Goal: Transaction & Acquisition: Purchase product/service

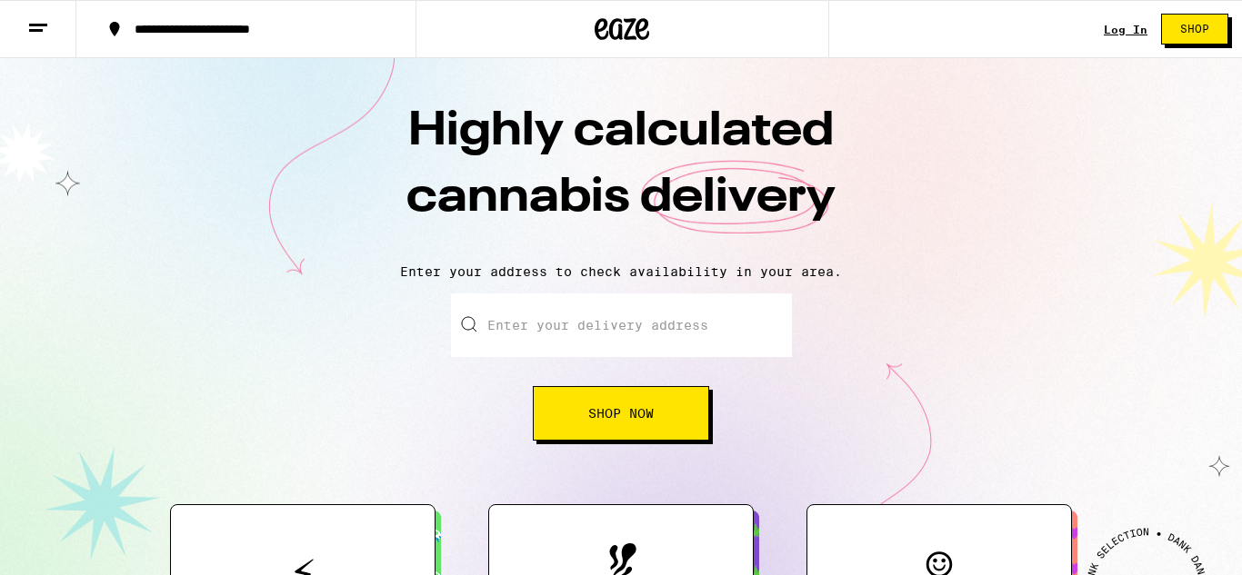
click at [1125, 29] on link "Log In" at bounding box center [1125, 30] width 44 height 12
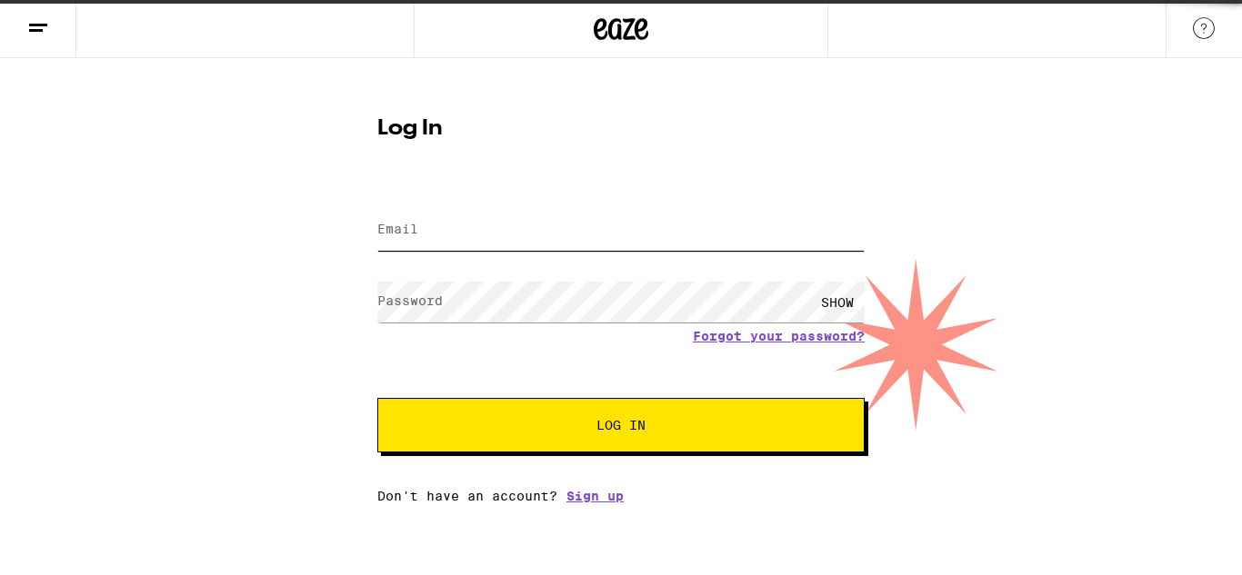
type input "romeomom1994@gmail.com"
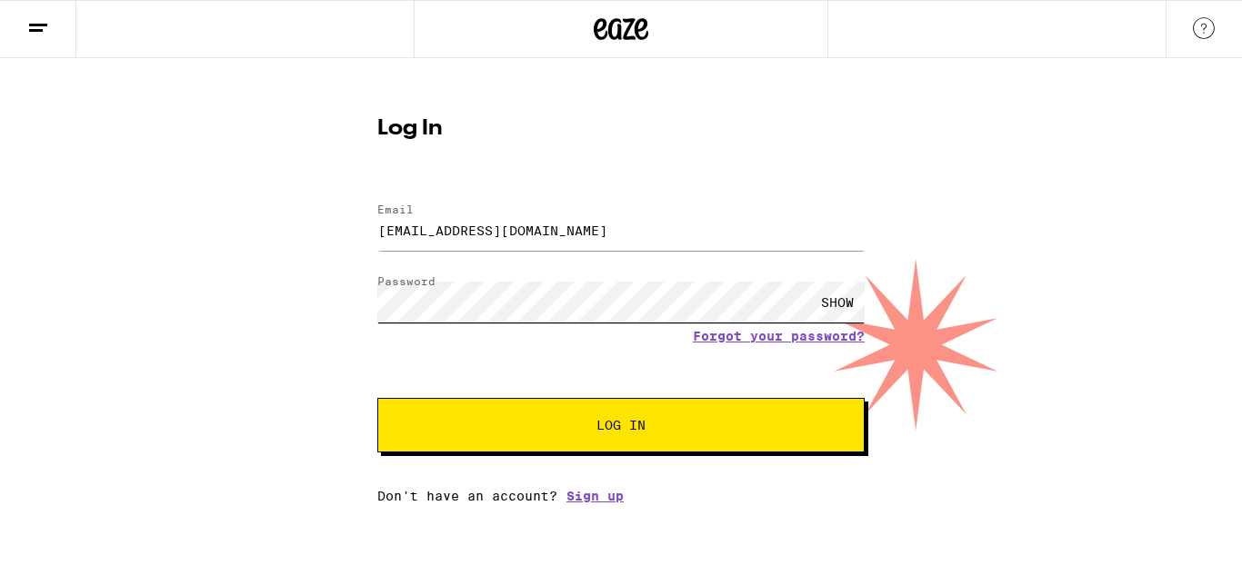
click at [377, 398] on button "Log In" at bounding box center [620, 425] width 487 height 55
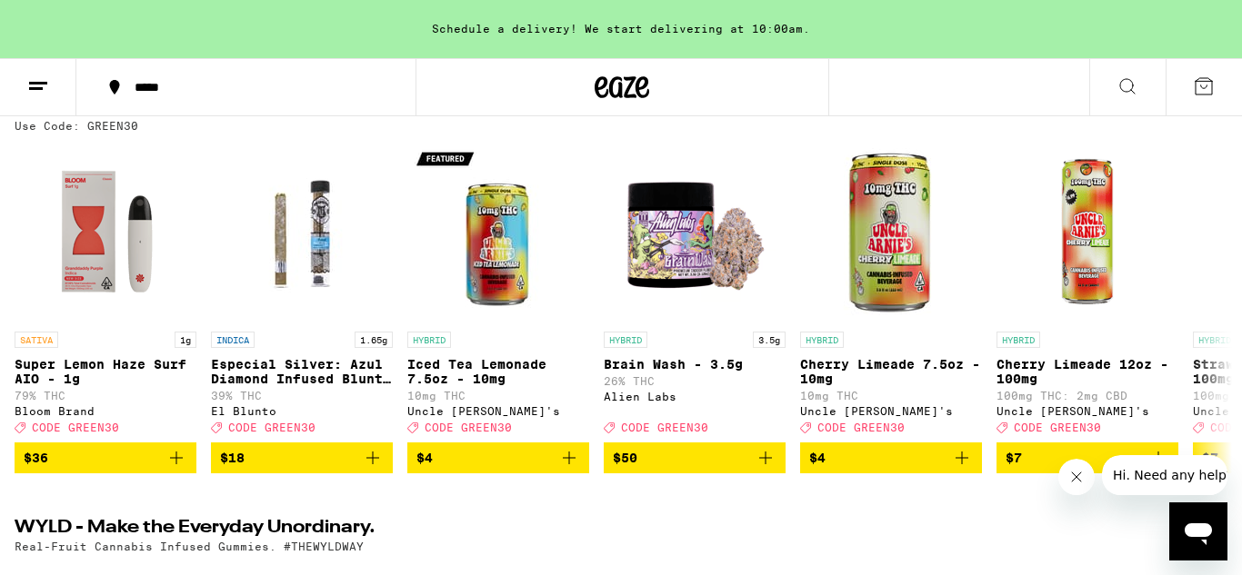
scroll to position [238, 0]
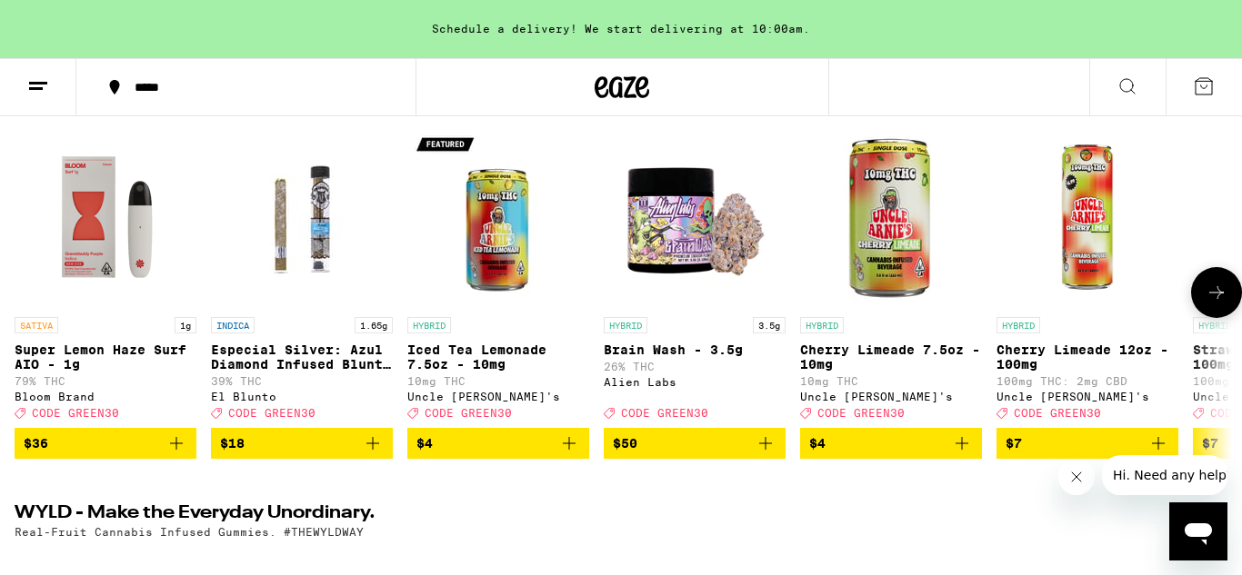
drag, startPoint x: 372, startPoint y: 454, endPoint x: 5, endPoint y: 9, distance: 576.5
click at [372, 454] on icon "Add to bag" at bounding box center [373, 444] width 22 height 22
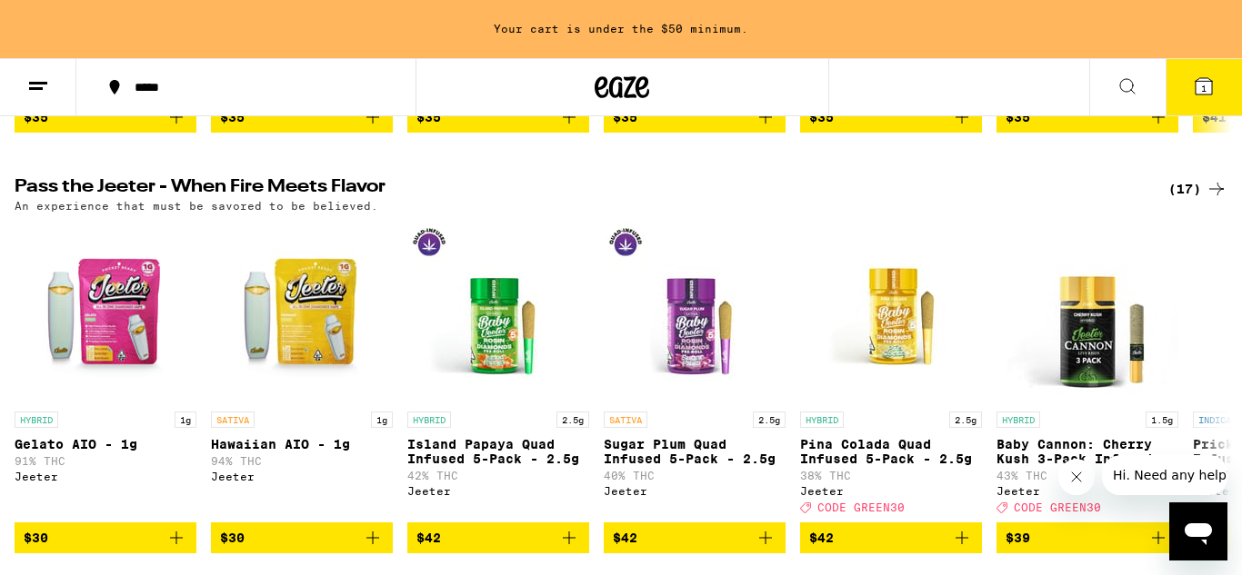
scroll to position [0, 0]
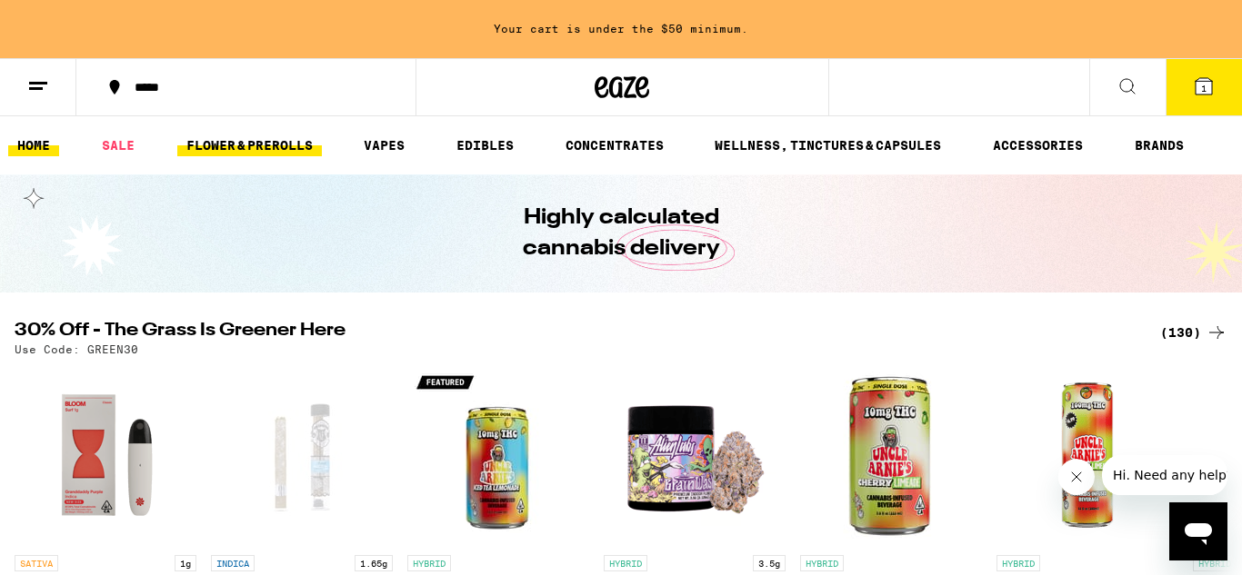
click at [288, 154] on link "FLOWER & PREROLLS" at bounding box center [249, 146] width 145 height 22
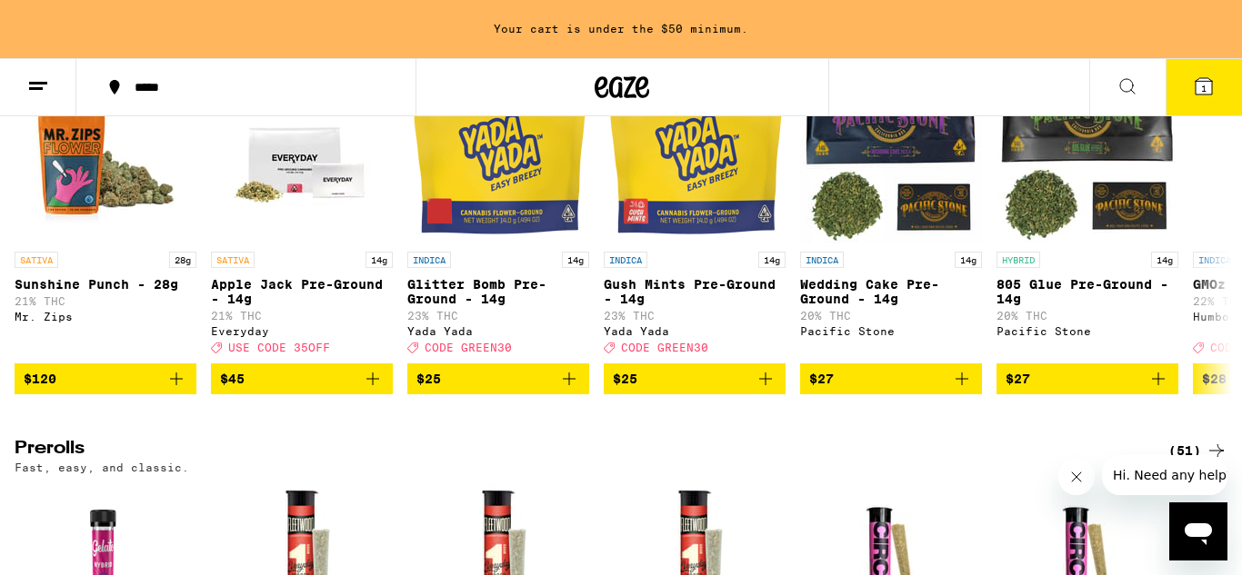
scroll to position [703, 0]
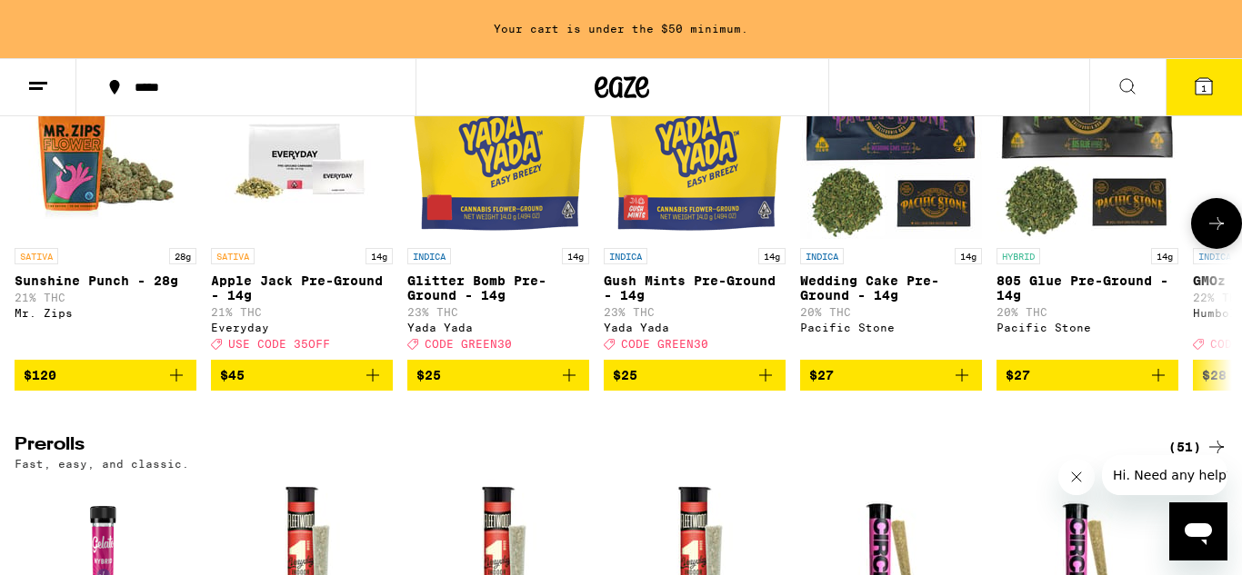
click at [568, 386] on icon "Add to bag" at bounding box center [569, 375] width 22 height 22
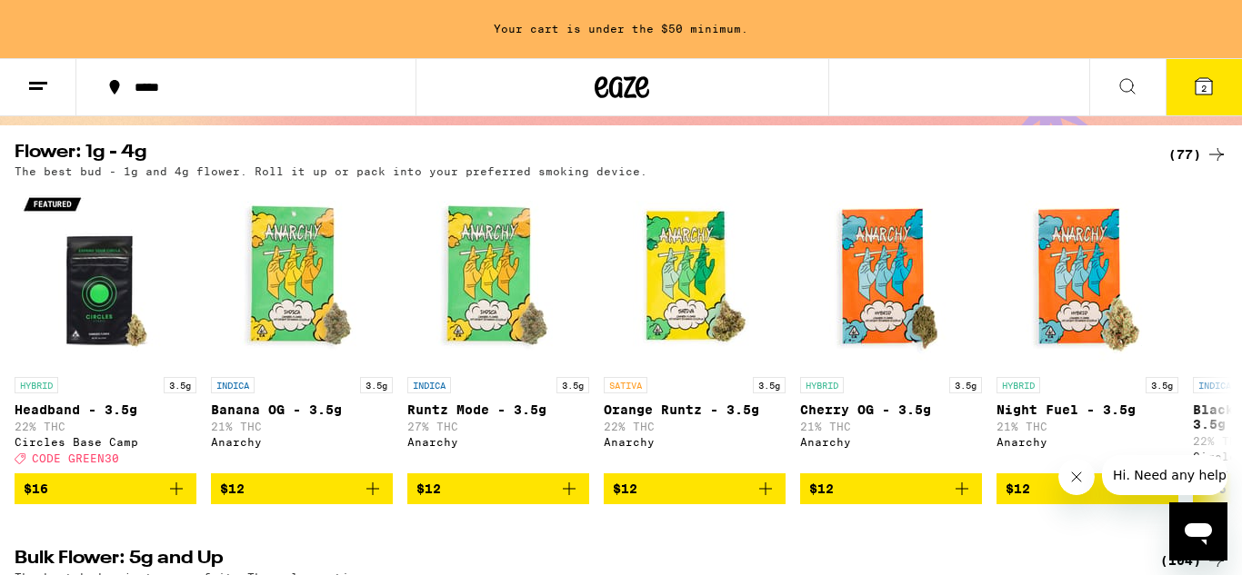
scroll to position [0, 0]
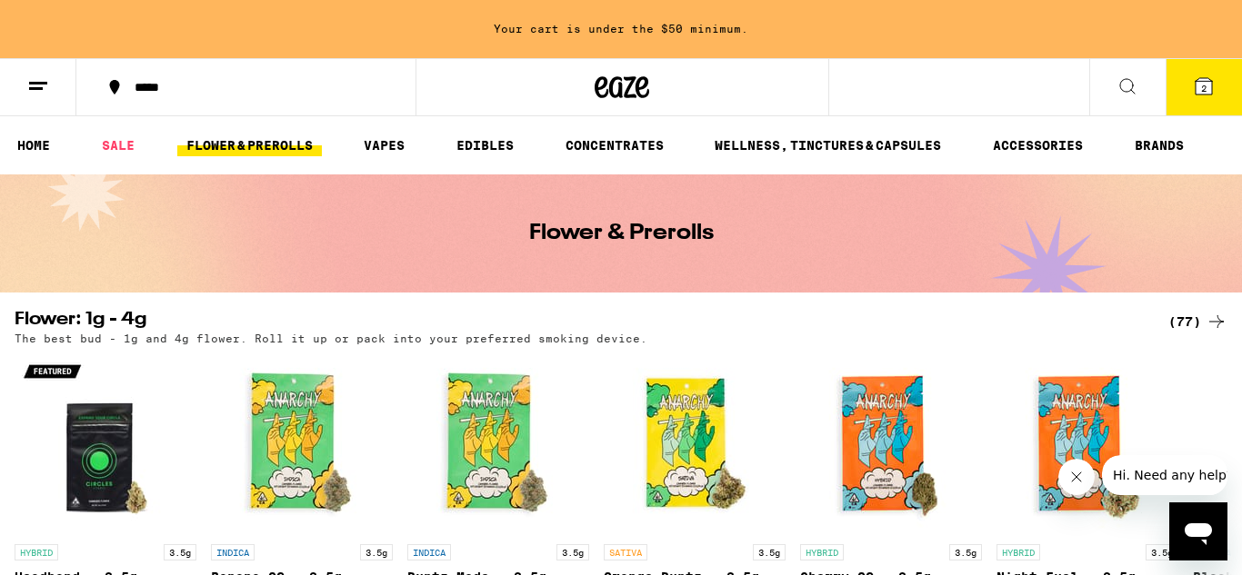
click at [153, 94] on div "*****" at bounding box center [256, 87] width 263 height 13
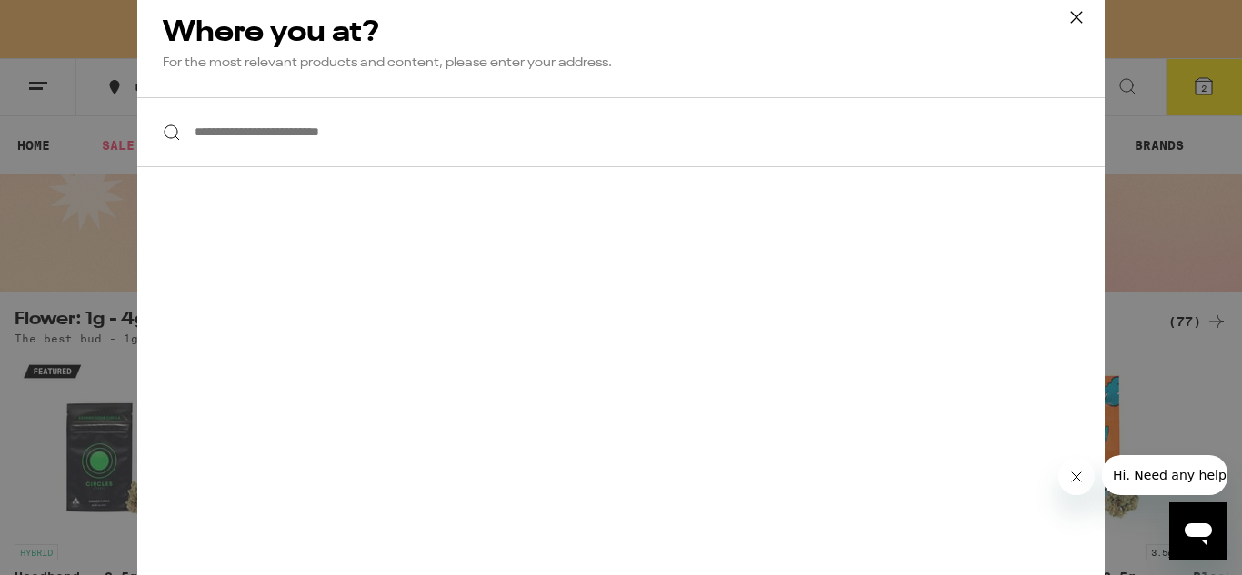
click at [340, 128] on input "**********" at bounding box center [620, 132] width 967 height 70
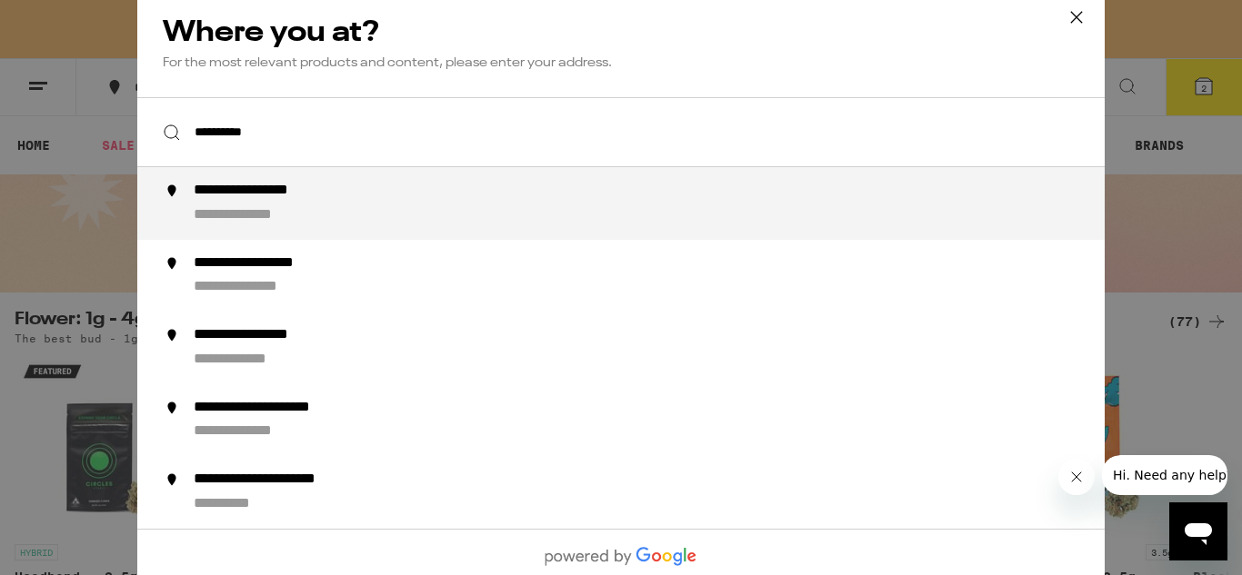
click at [277, 198] on div "**********" at bounding box center [274, 191] width 160 height 19
type input "**********"
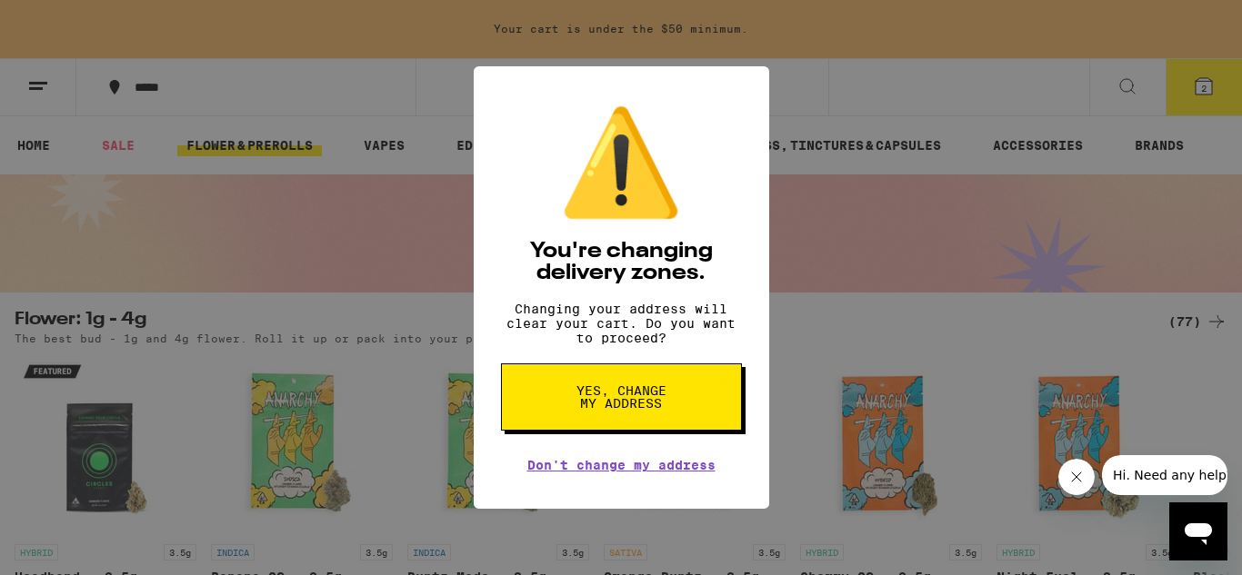
click at [534, 393] on button "Yes, change my address" at bounding box center [621, 397] width 241 height 67
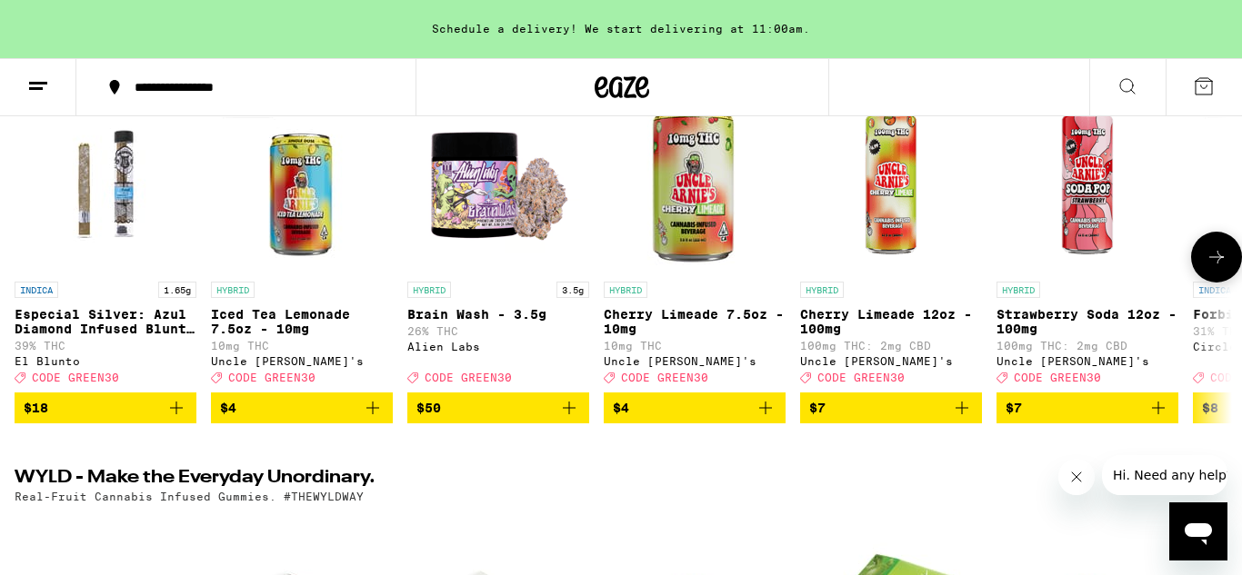
click at [174, 419] on icon "Add to bag" at bounding box center [176, 408] width 22 height 22
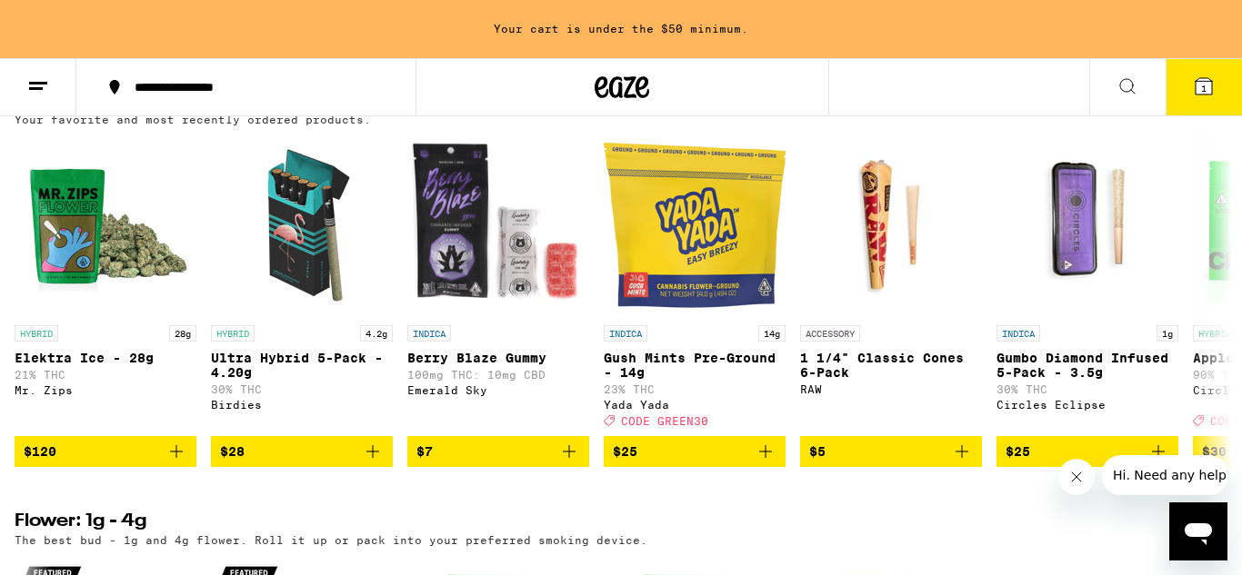
scroll to position [1492, 0]
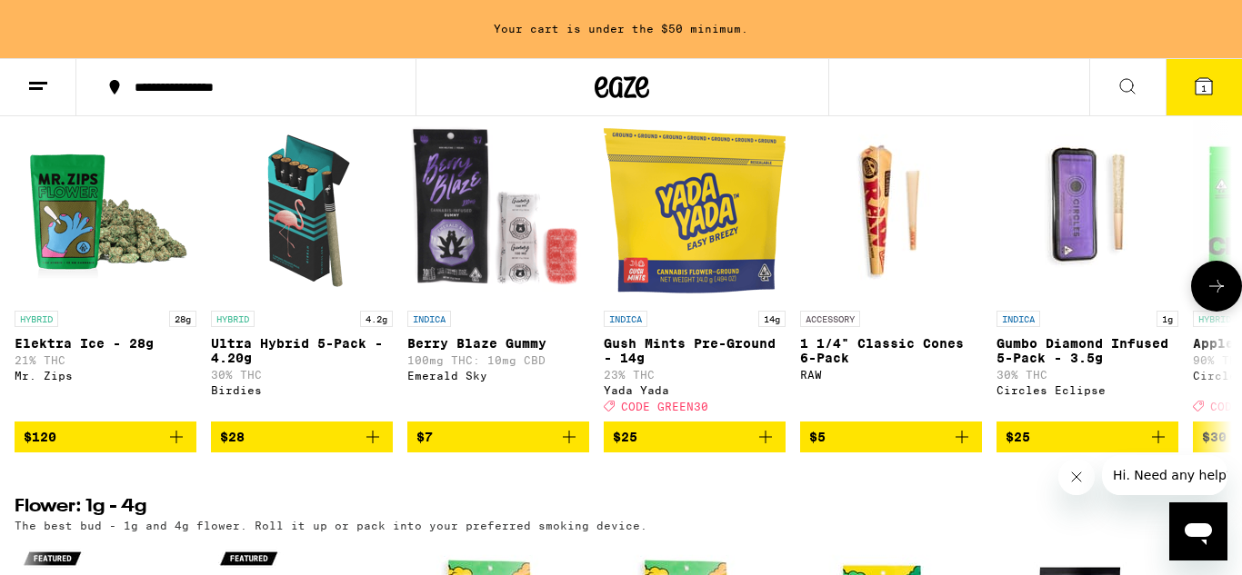
click at [767, 448] on icon "Add to bag" at bounding box center [765, 437] width 22 height 22
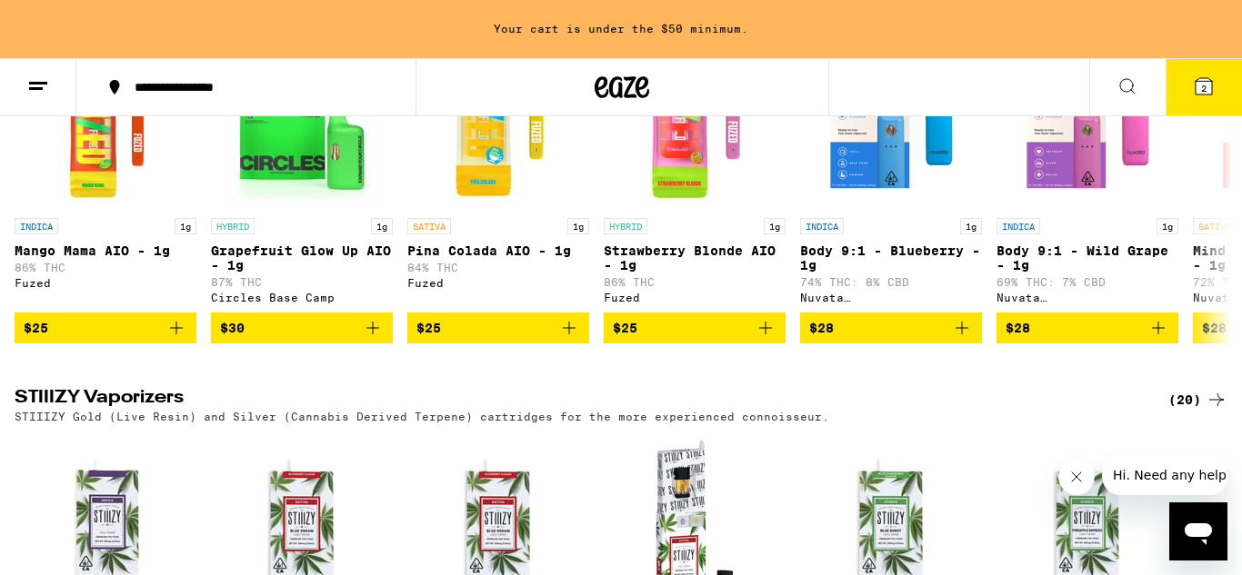
scroll to position [3408, 0]
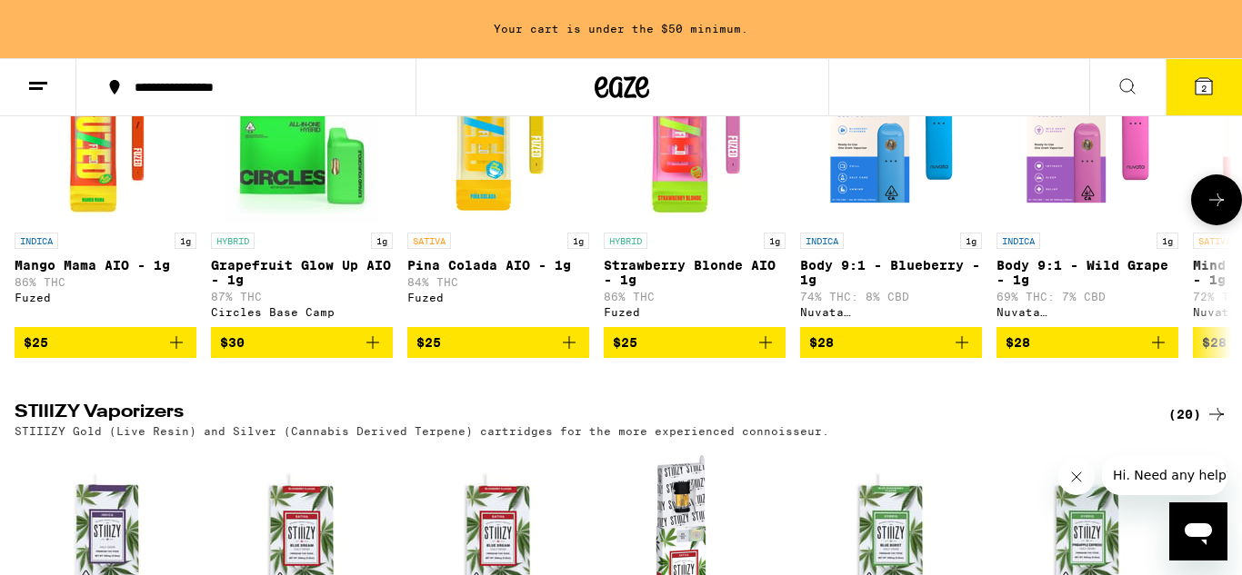
click at [577, 354] on icon "Add to bag" at bounding box center [569, 343] width 22 height 22
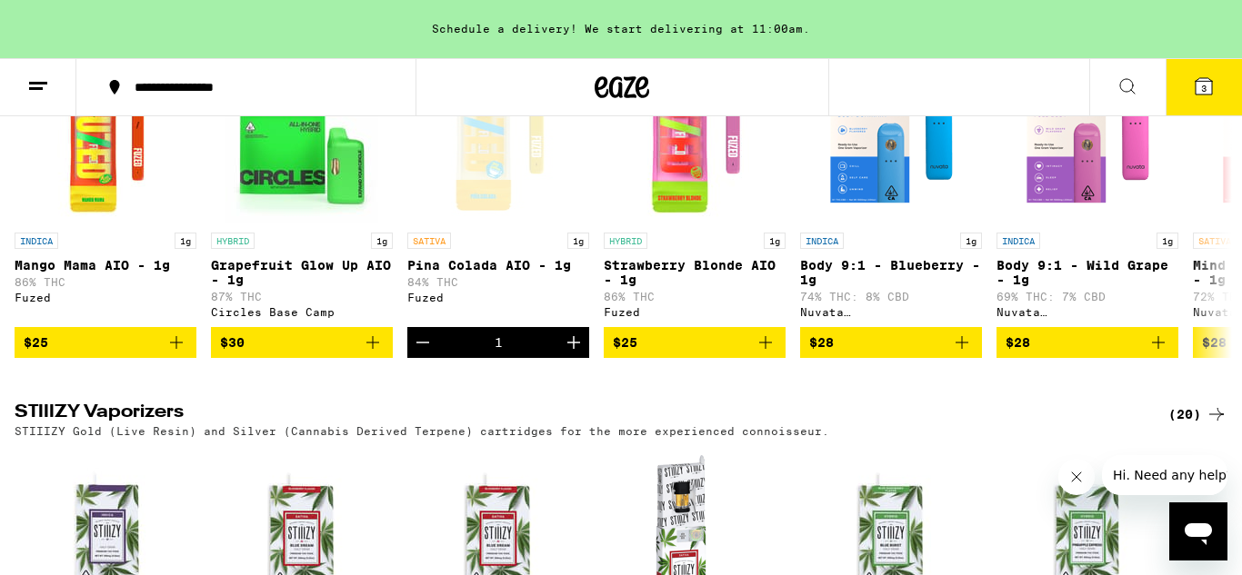
click at [1208, 97] on button "3" at bounding box center [1203, 87] width 76 height 56
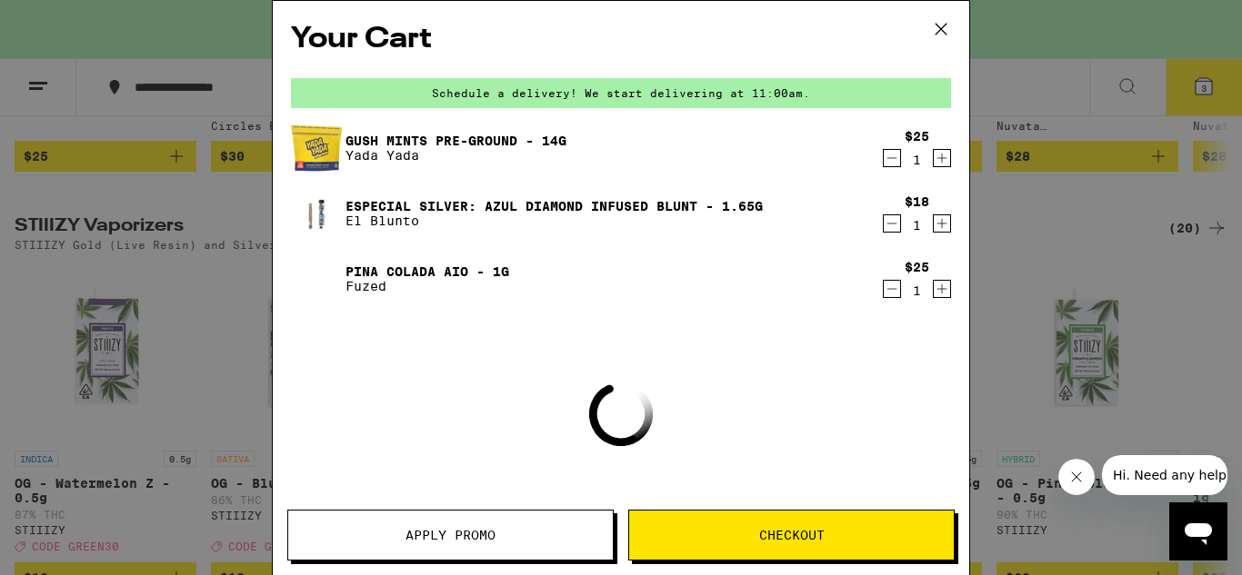
scroll to position [3222, 0]
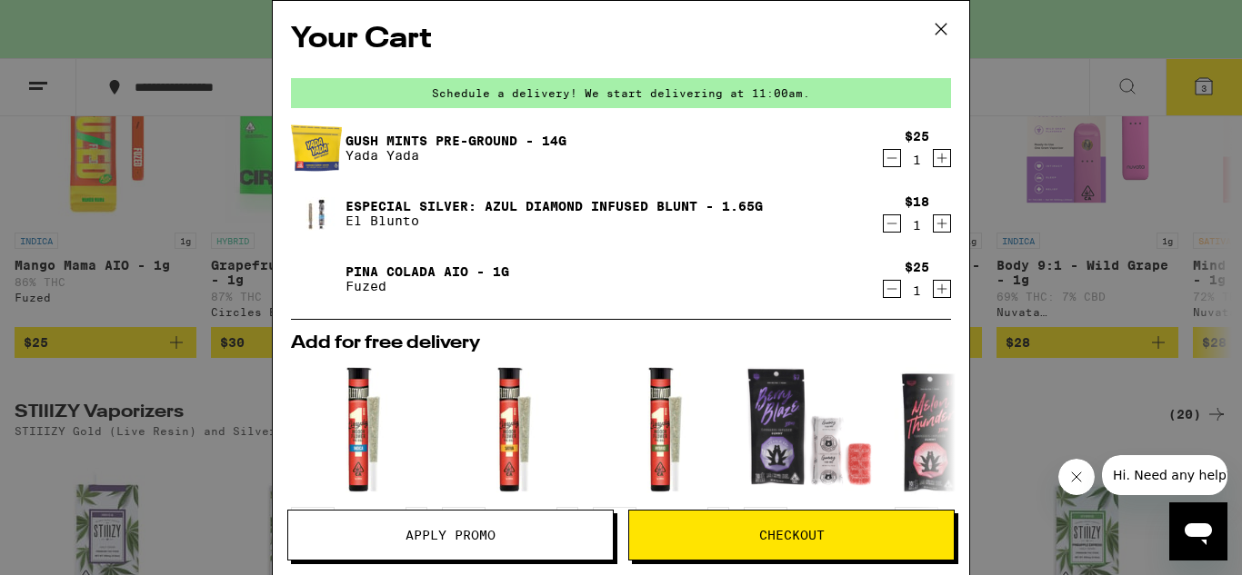
click at [408, 534] on span "Apply Promo" at bounding box center [450, 535] width 90 height 13
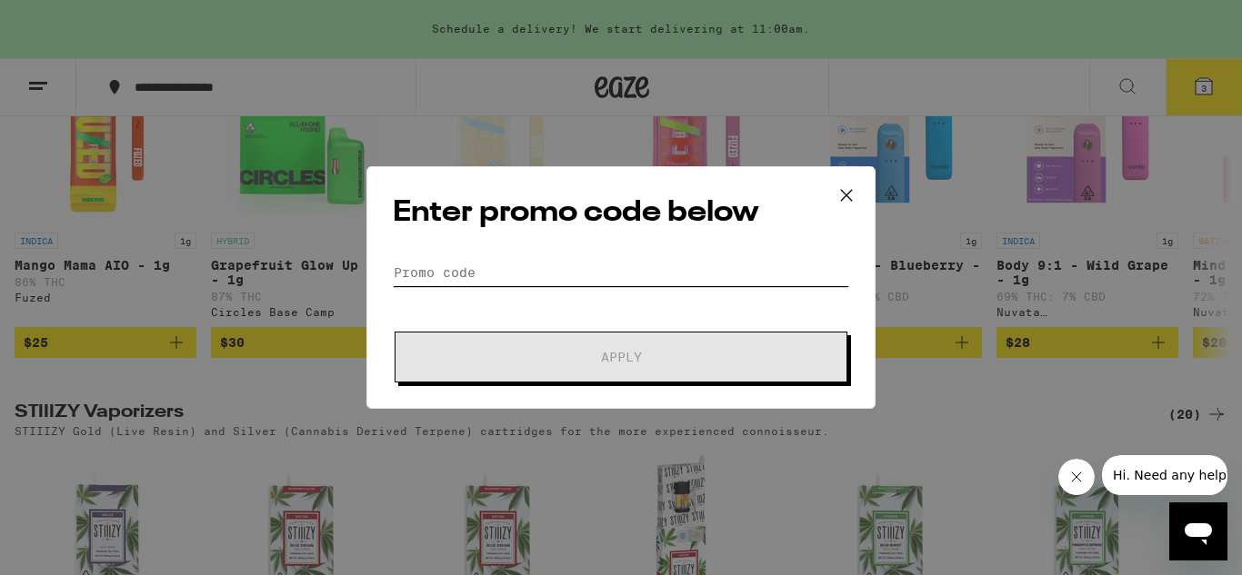
click at [501, 275] on input "Promo Code" at bounding box center [621, 272] width 456 height 27
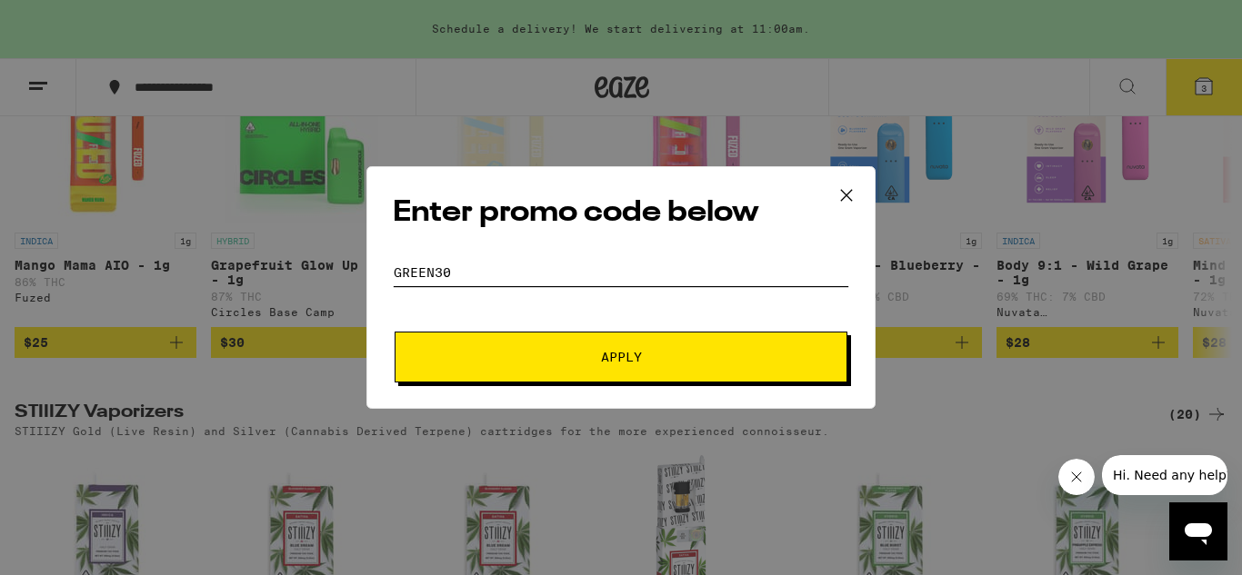
type input "green30"
click at [449, 366] on button "Apply" at bounding box center [620, 357] width 453 height 51
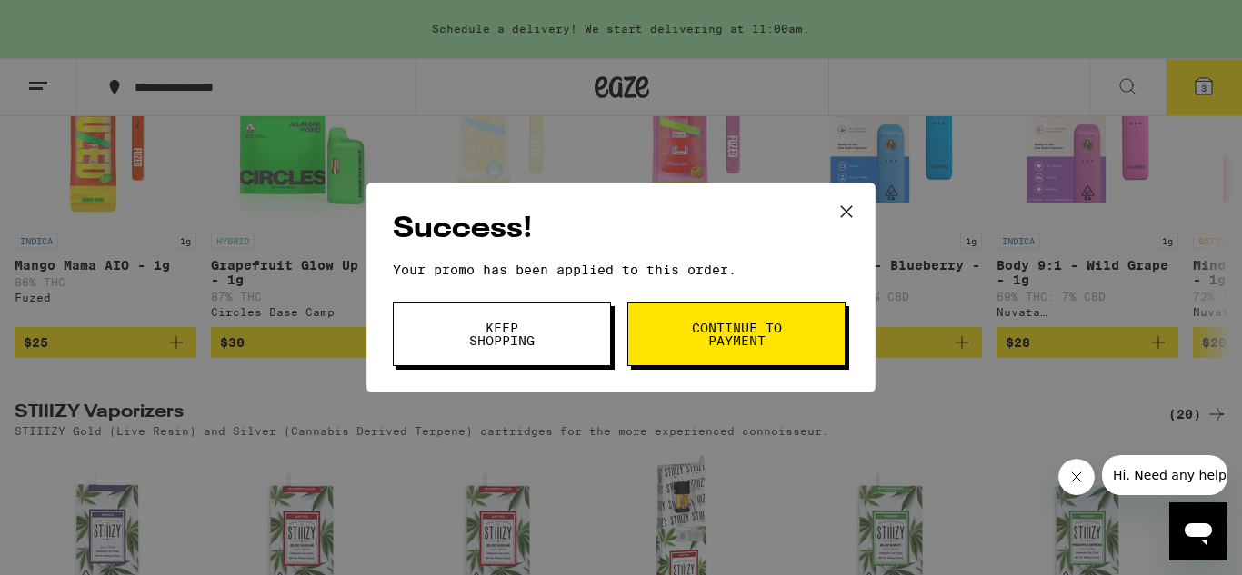
click at [759, 354] on button "Continue to payment" at bounding box center [736, 335] width 218 height 64
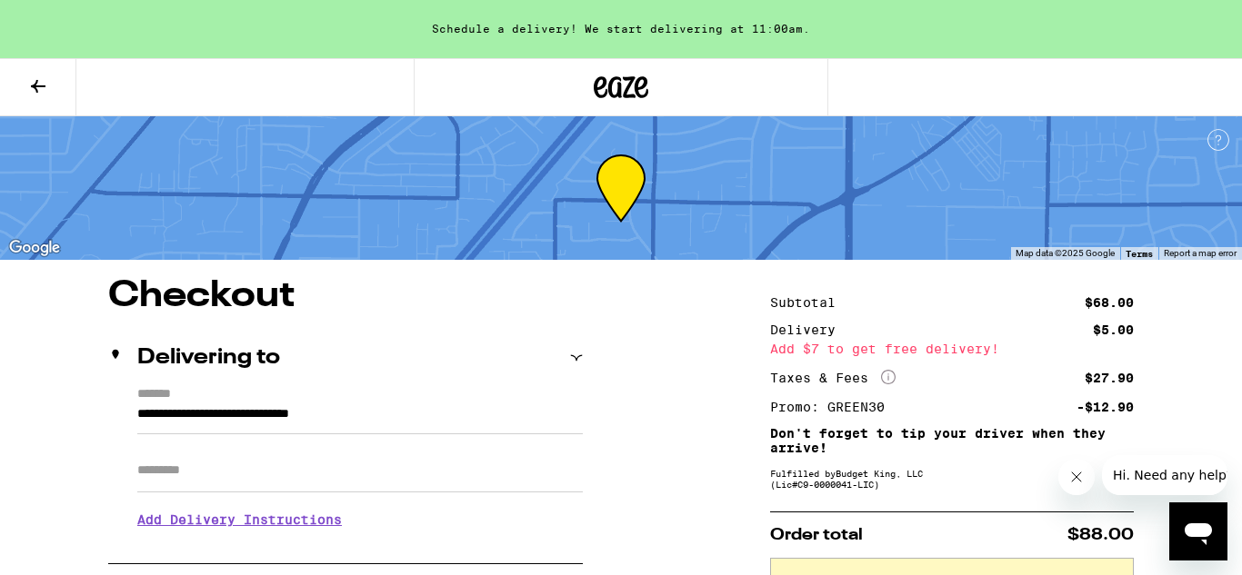
click at [36, 94] on icon at bounding box center [38, 86] width 22 height 22
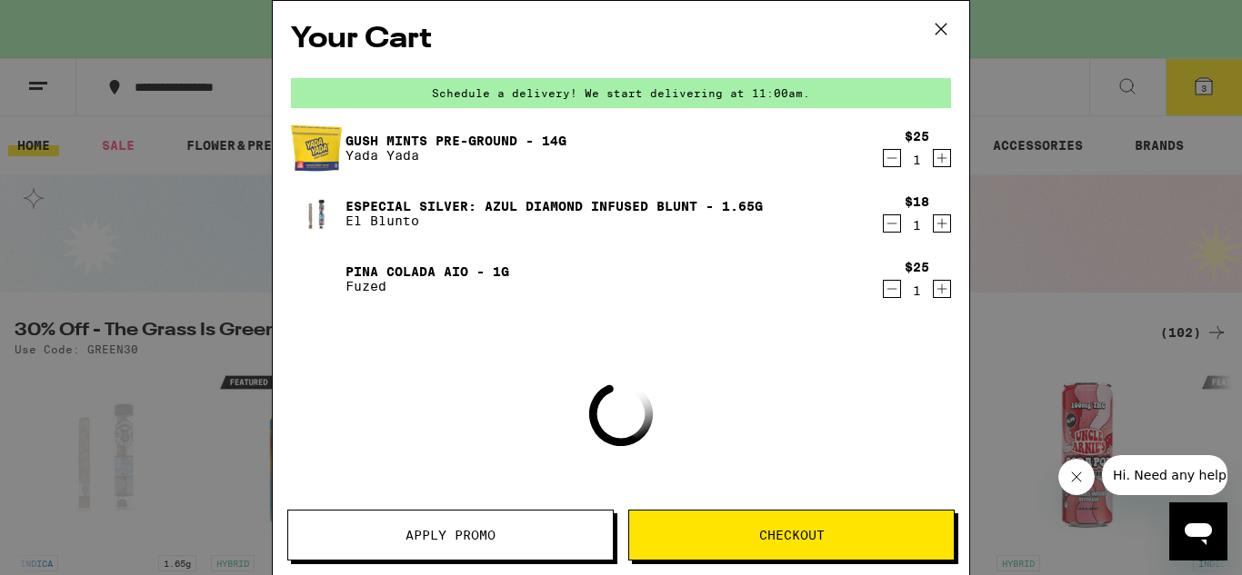
click at [886, 290] on icon "Decrement" at bounding box center [891, 289] width 16 height 22
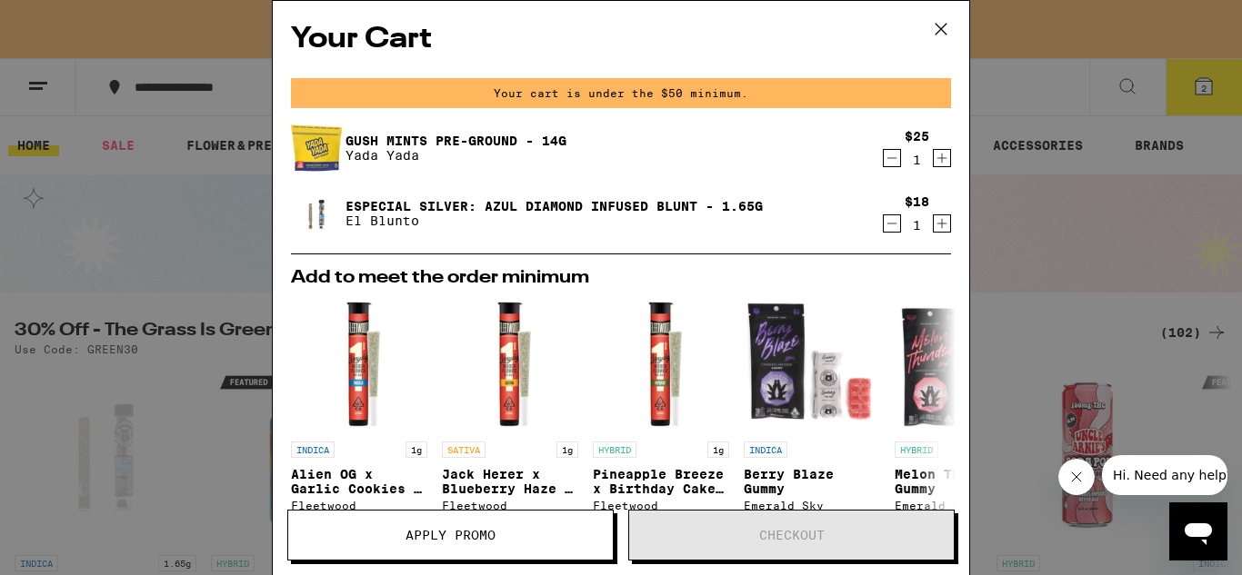
click at [932, 33] on icon at bounding box center [940, 28] width 27 height 27
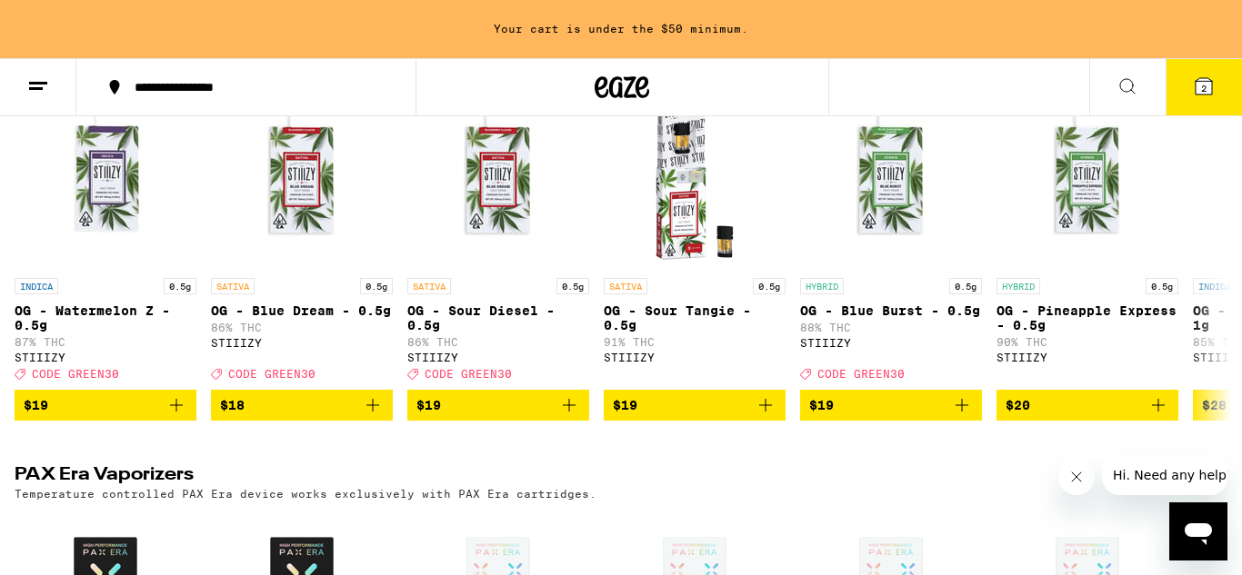
scroll to position [3817, 0]
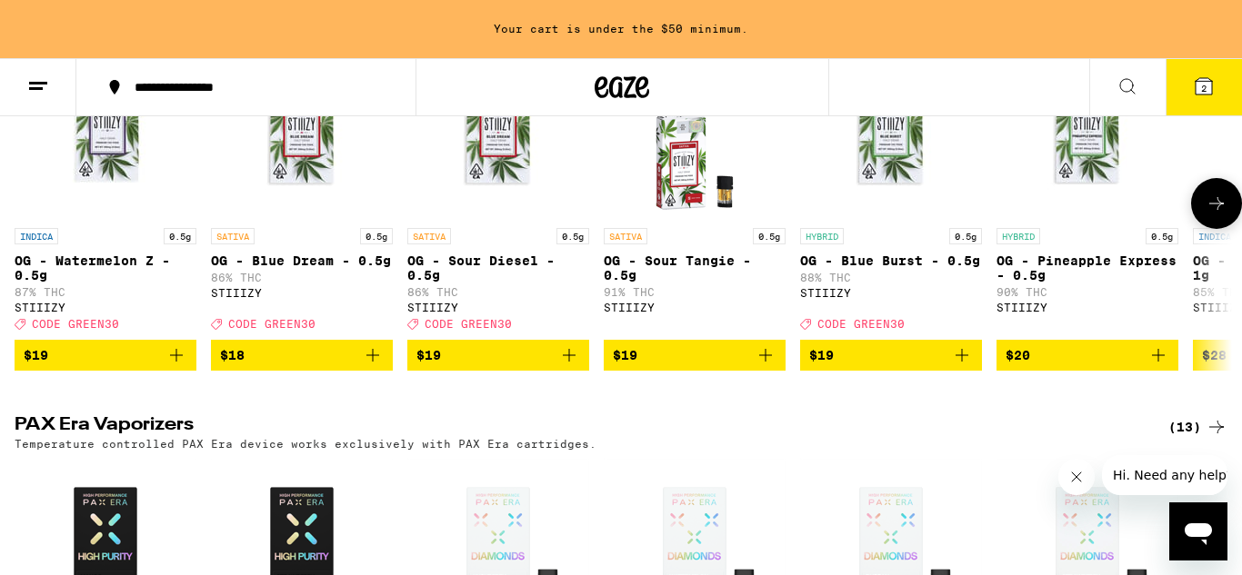
click at [376, 366] on icon "Add to bag" at bounding box center [373, 355] width 22 height 22
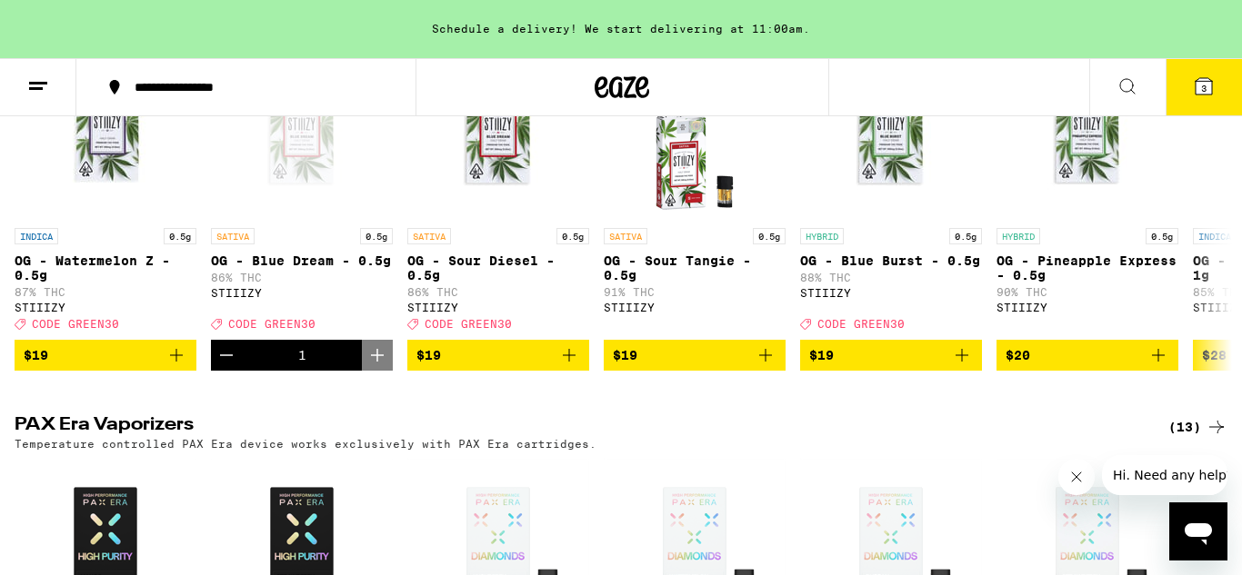
click at [1203, 91] on span "3" at bounding box center [1203, 88] width 5 height 11
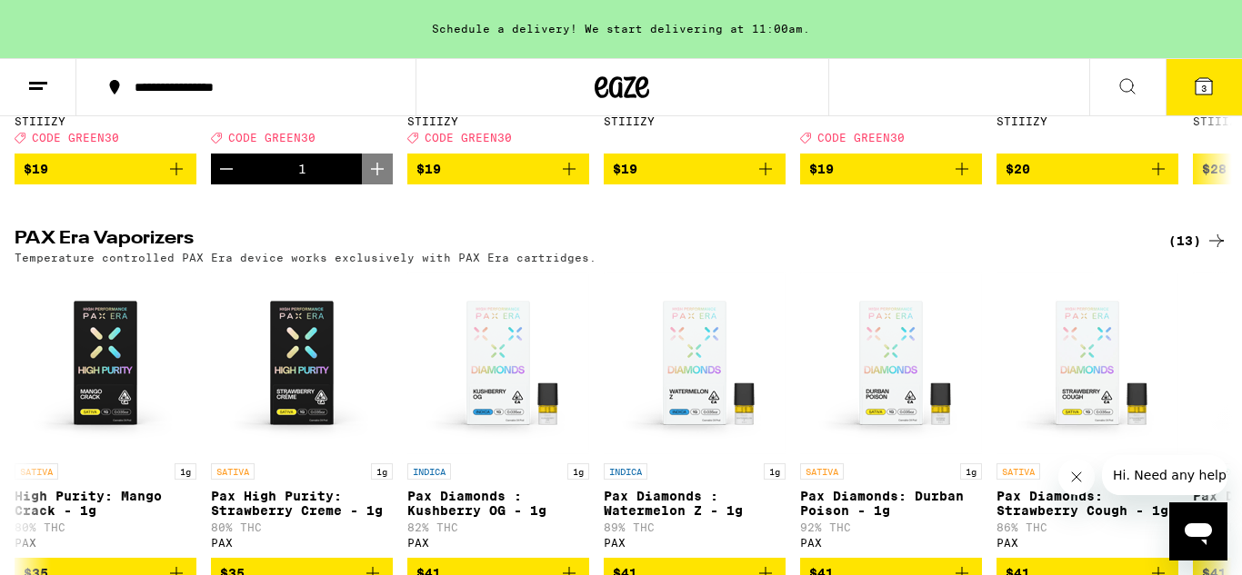
scroll to position [3631, 0]
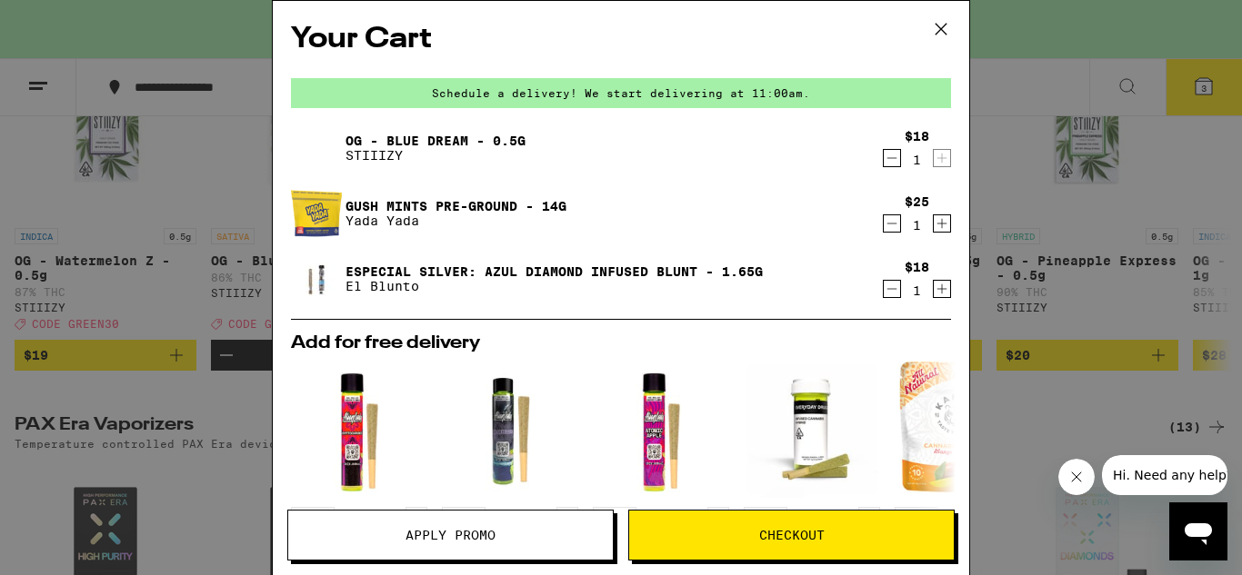
click at [438, 539] on span "Apply Promo" at bounding box center [450, 535] width 90 height 13
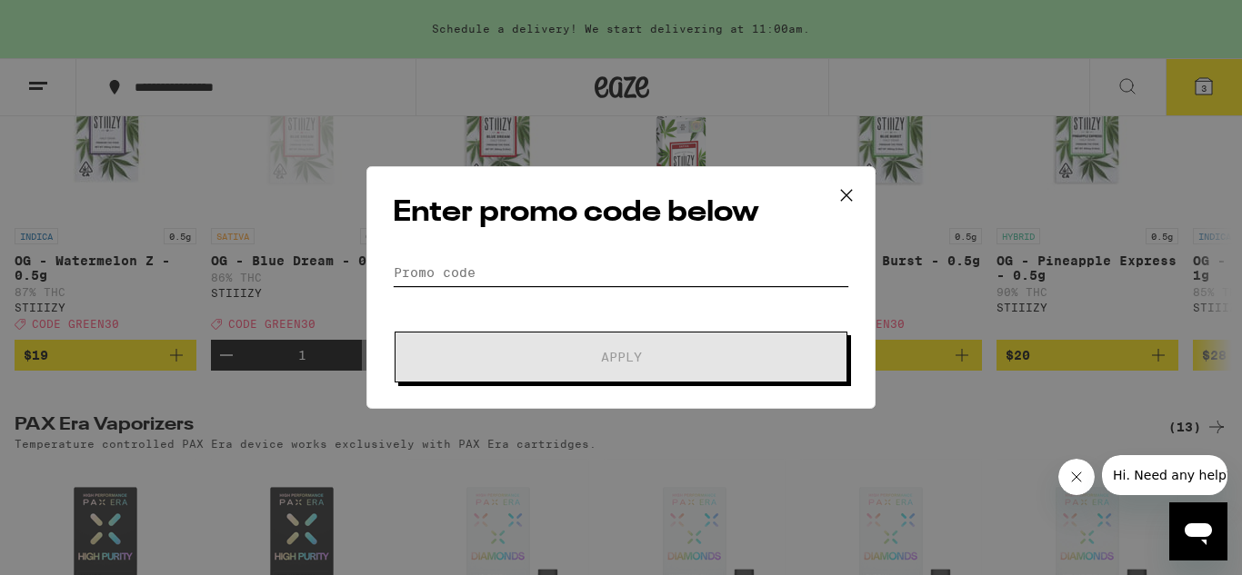
click at [458, 274] on input "Promo Code" at bounding box center [621, 272] width 456 height 27
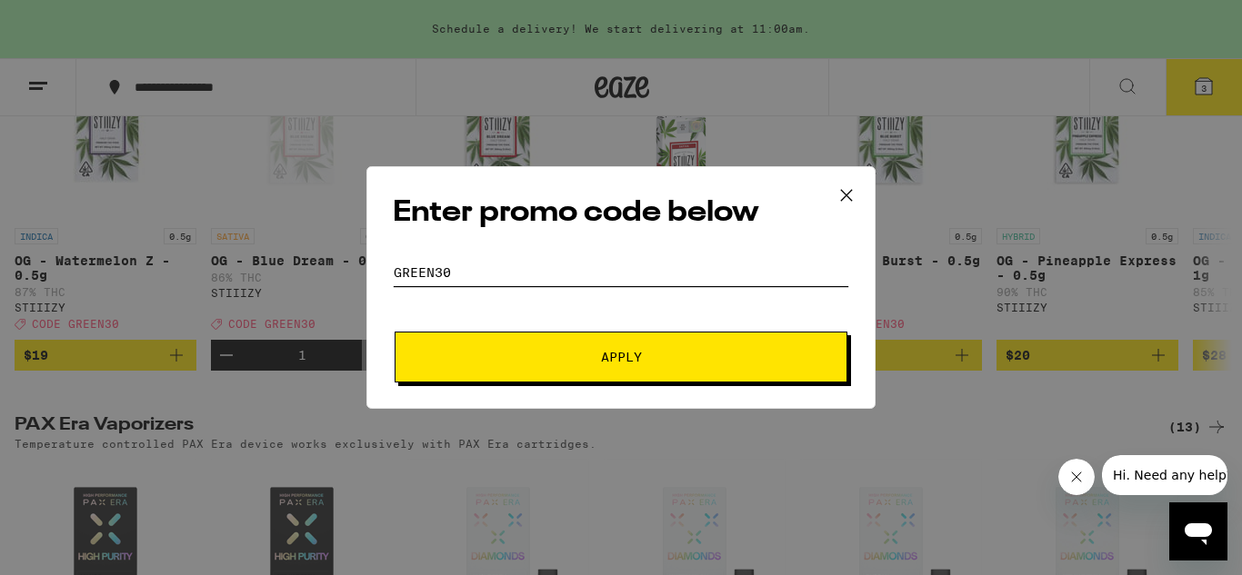
type input "green30"
click at [478, 338] on button "Apply" at bounding box center [620, 357] width 453 height 51
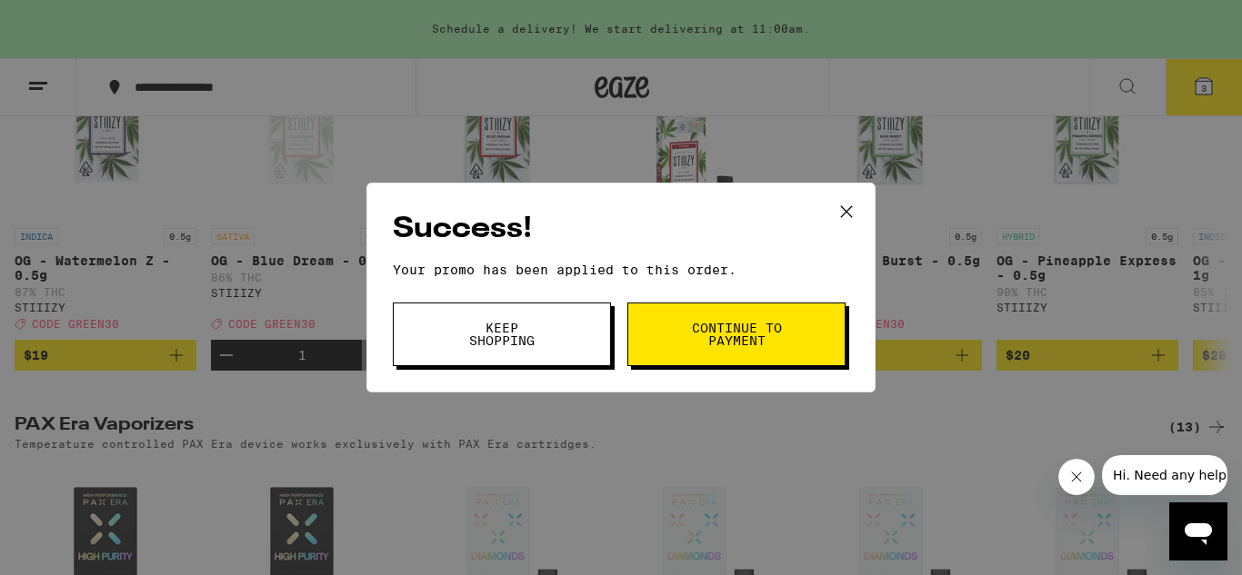
click at [749, 322] on span "Continue to payment" at bounding box center [736, 334] width 93 height 25
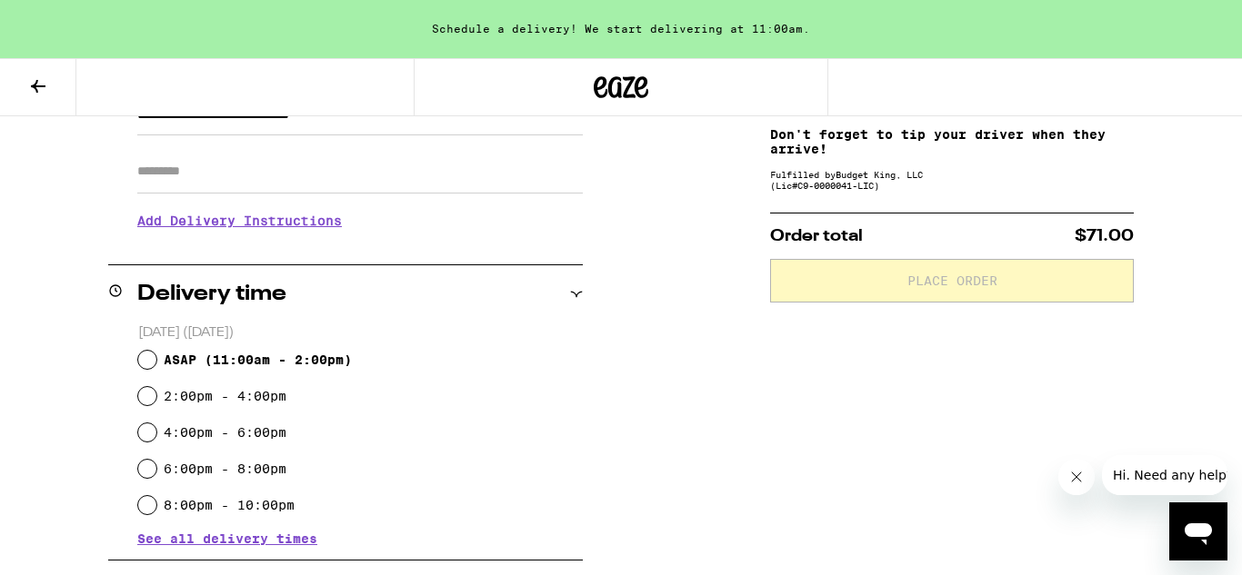
scroll to position [310, 0]
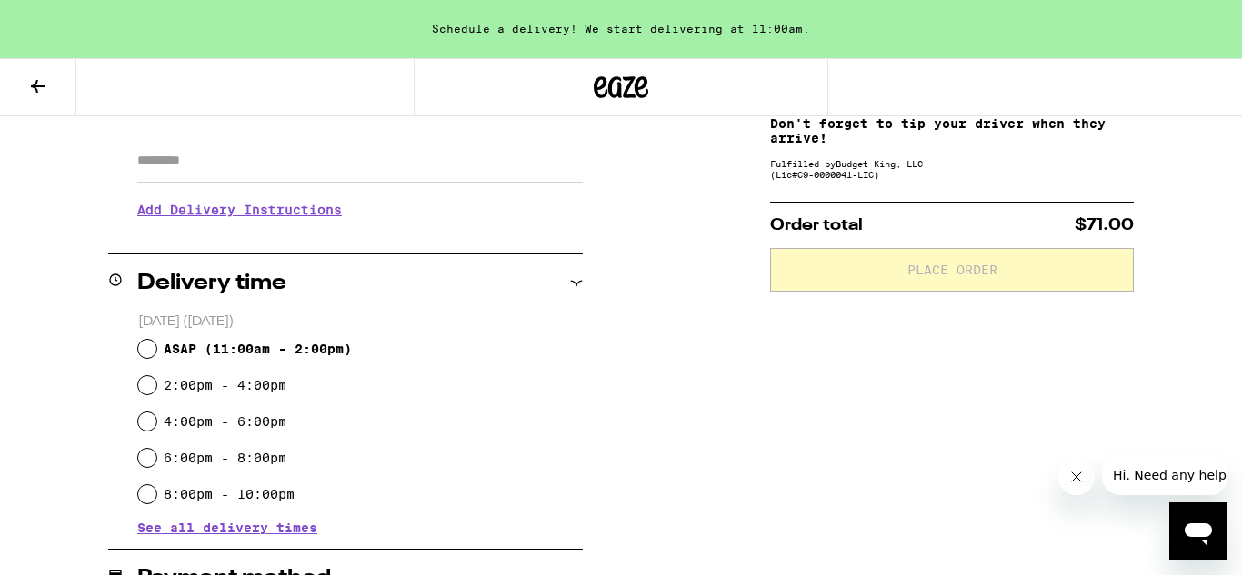
click at [151, 357] on div "ASAP ( 11:00am - 2:00pm )" at bounding box center [360, 349] width 444 height 36
click at [151, 346] on input "ASAP ( 11:00am - 2:00pm )" at bounding box center [147, 349] width 18 height 18
radio input "true"
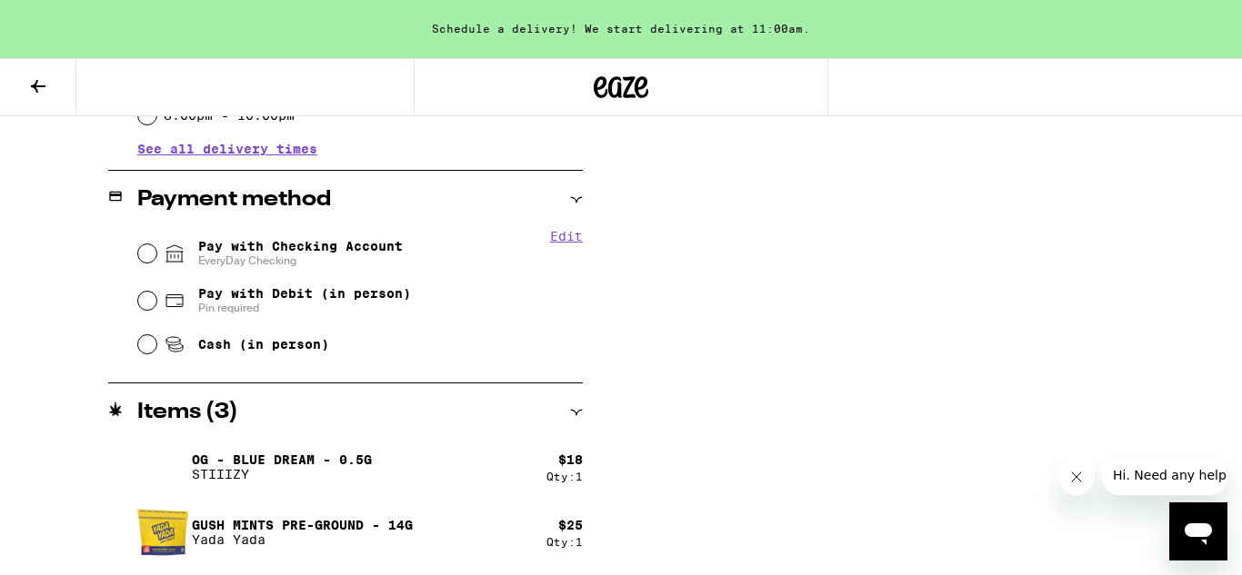
scroll to position [712, 0]
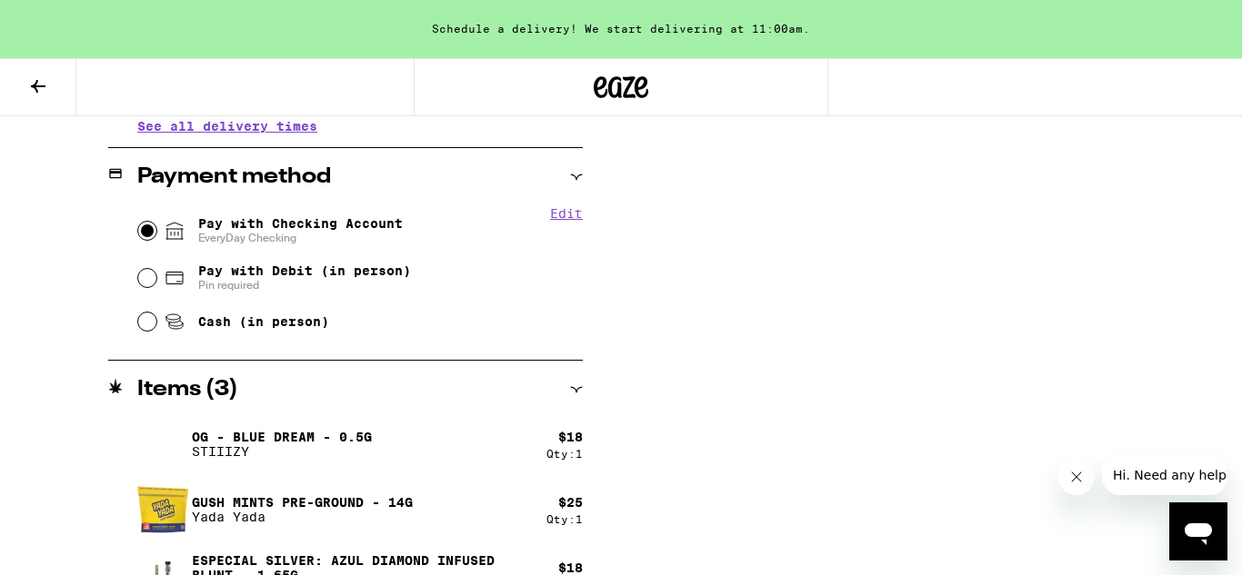
click at [143, 234] on input "Pay with Checking Account EveryDay Checking" at bounding box center [147, 231] width 18 height 18
radio input "true"
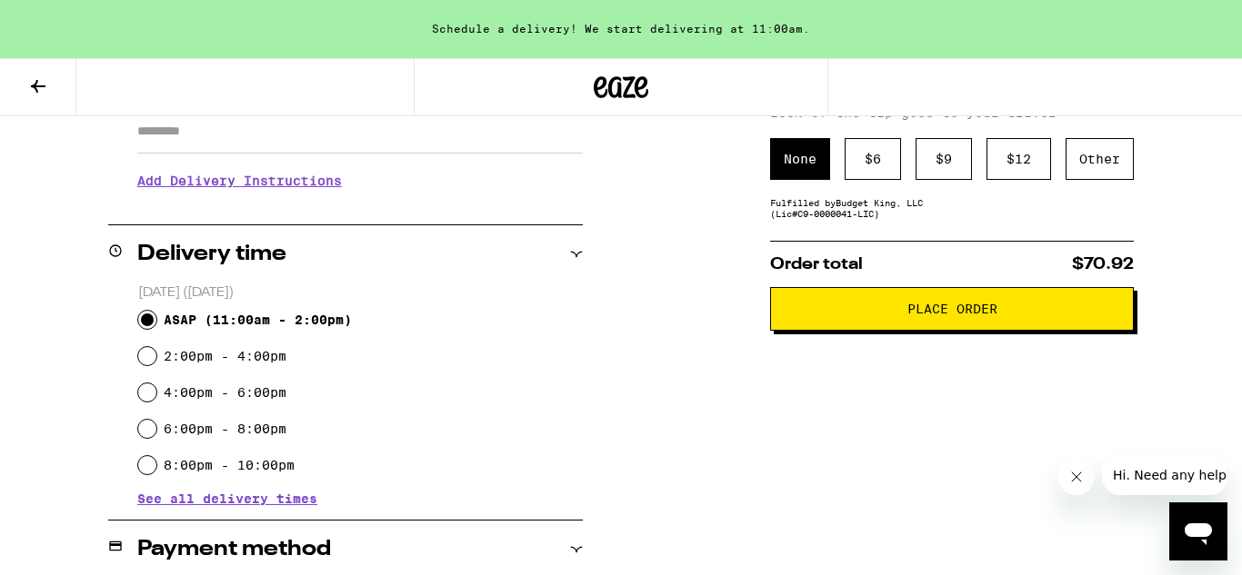
scroll to position [342, 0]
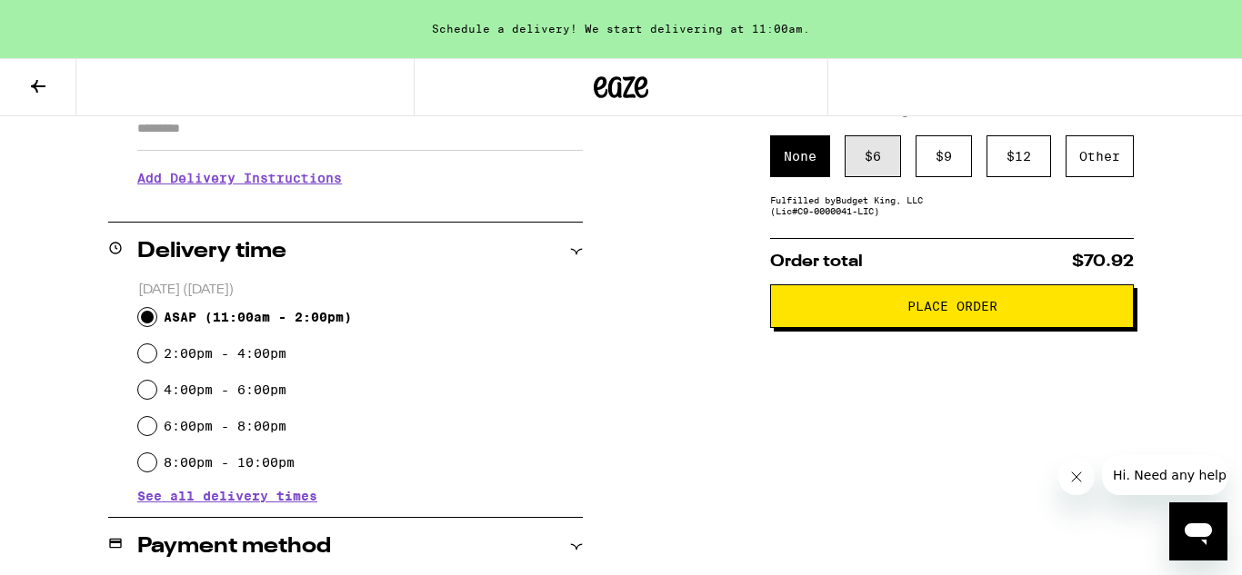
click at [860, 176] on div "$ 6" at bounding box center [872, 156] width 56 height 42
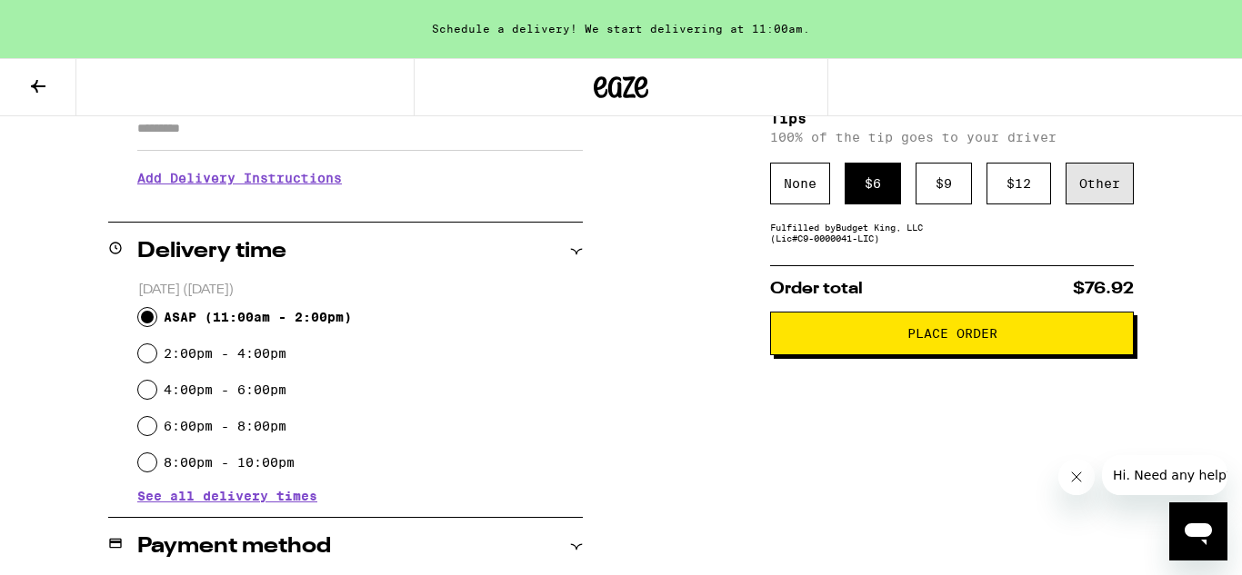
click at [1101, 195] on div "Other" at bounding box center [1099, 184] width 68 height 42
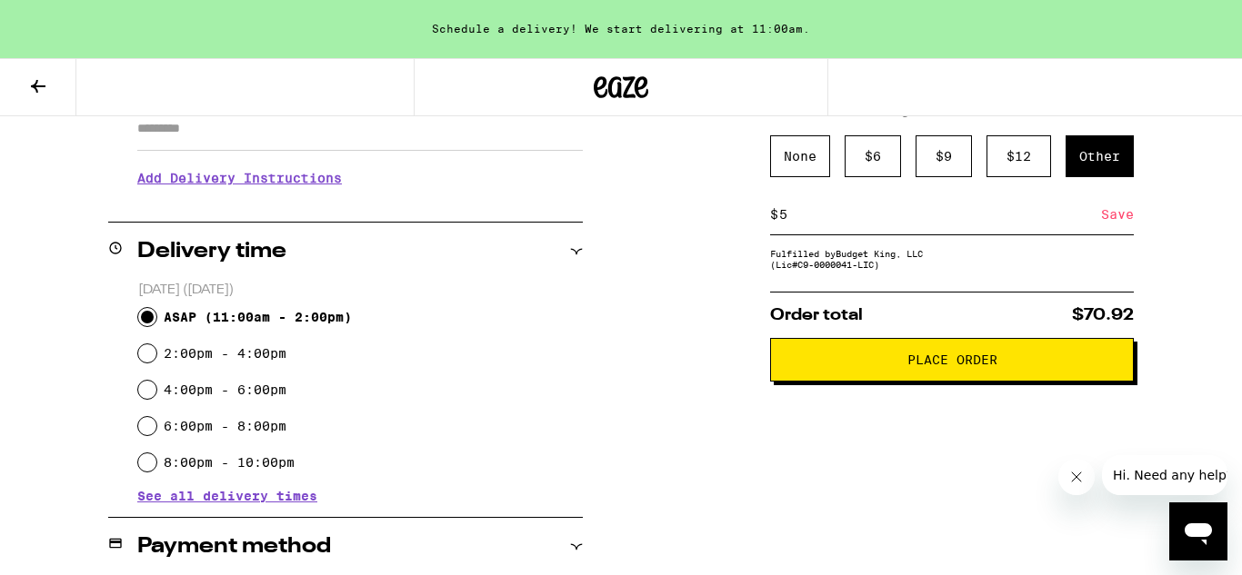
type input "5"
click at [1105, 226] on div "Save" at bounding box center [1117, 215] width 33 height 40
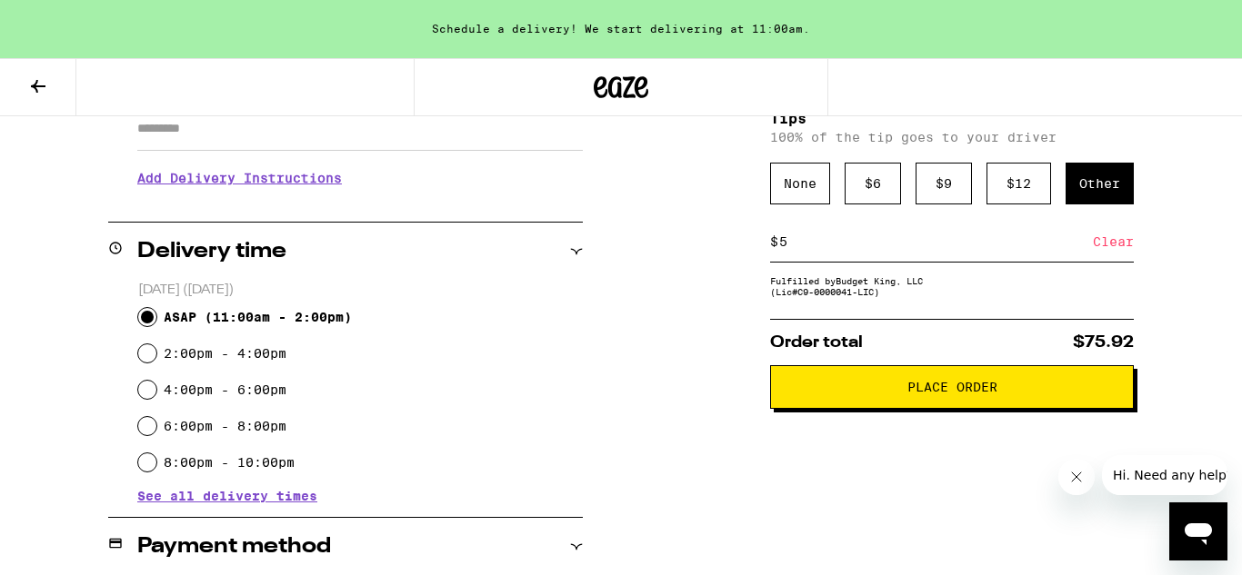
click at [992, 391] on span "Place Order" at bounding box center [952, 387] width 90 height 13
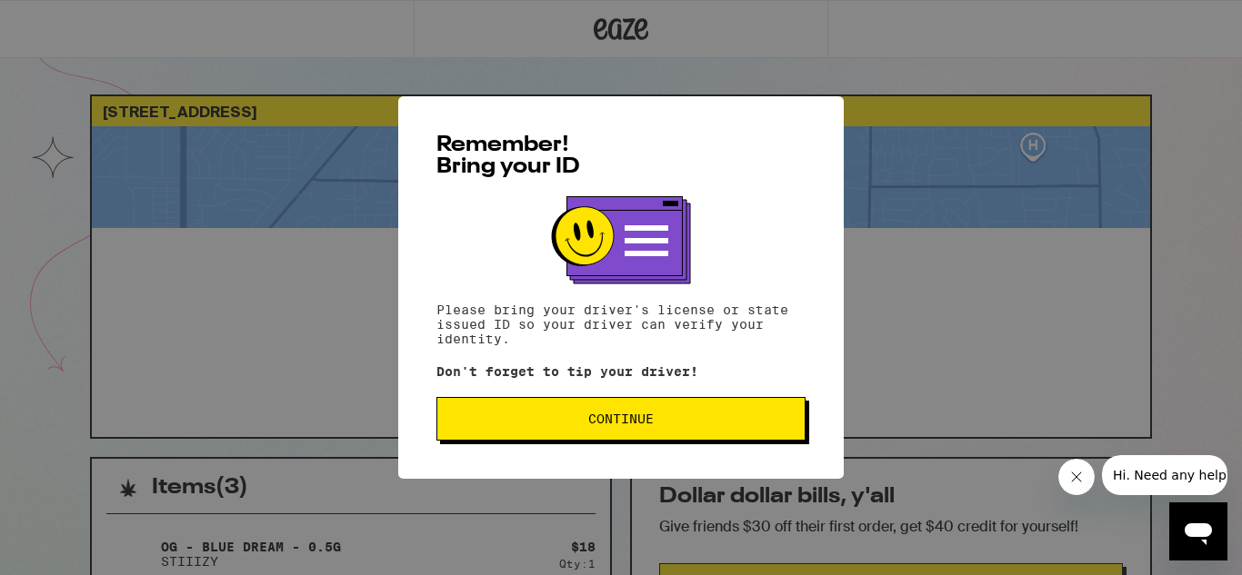
click at [711, 424] on span "Continue" at bounding box center [621, 419] width 338 height 13
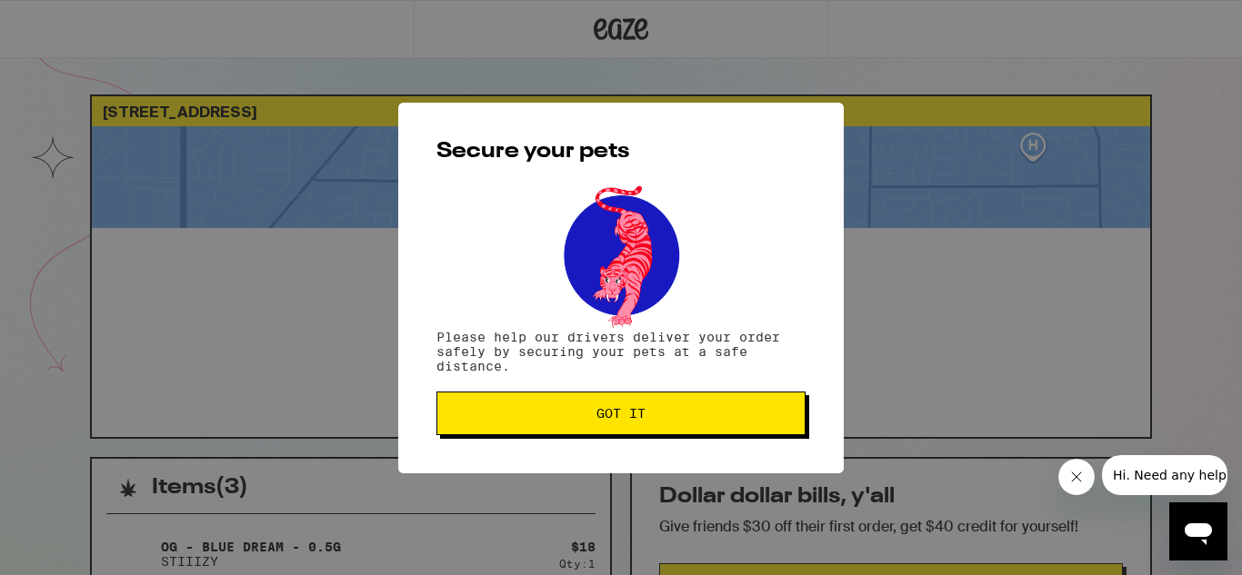
click at [711, 424] on button "Got it" at bounding box center [620, 414] width 369 height 44
click at [532, 429] on button "Got it" at bounding box center [620, 414] width 369 height 44
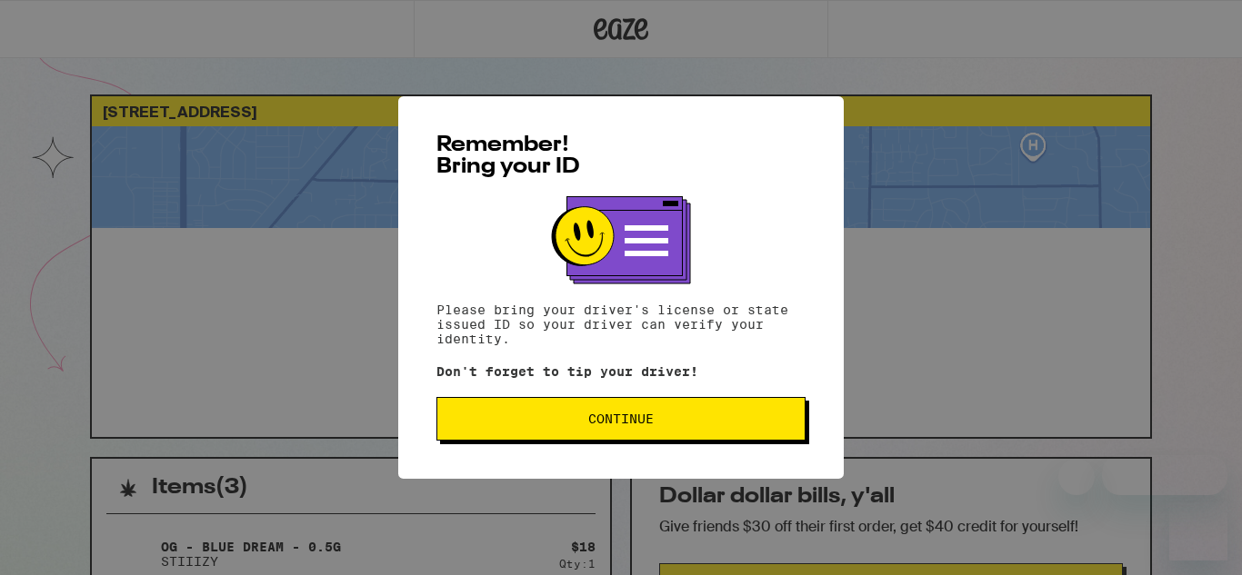
click at [757, 434] on button "Continue" at bounding box center [620, 419] width 369 height 44
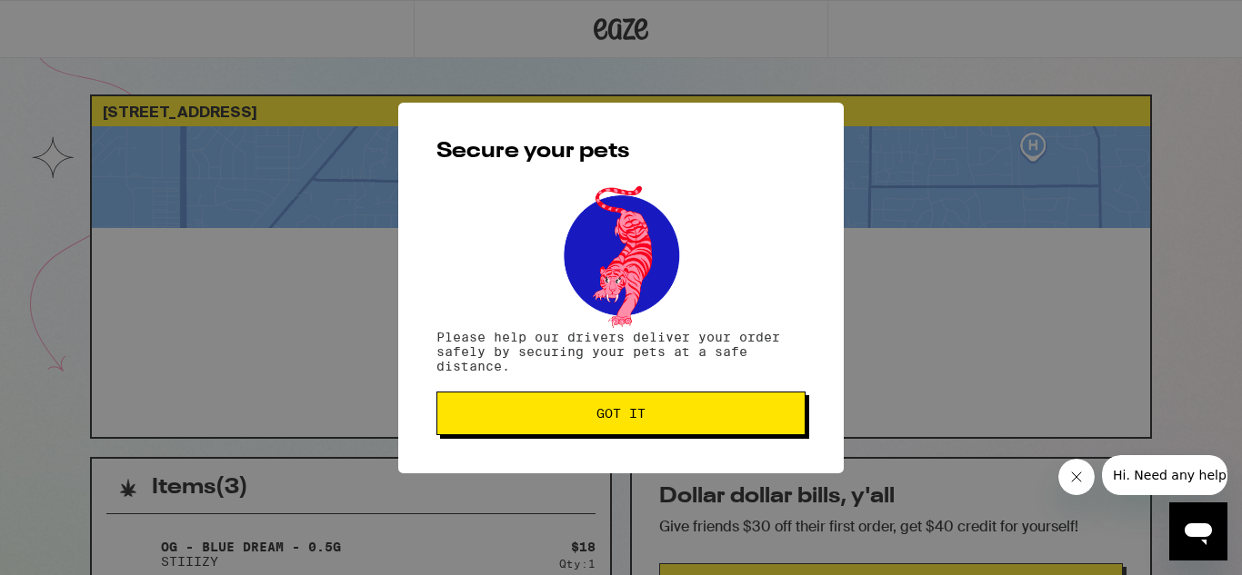
click at [756, 435] on button "Got it" at bounding box center [620, 414] width 369 height 44
